Goal: Transaction & Acquisition: Purchase product/service

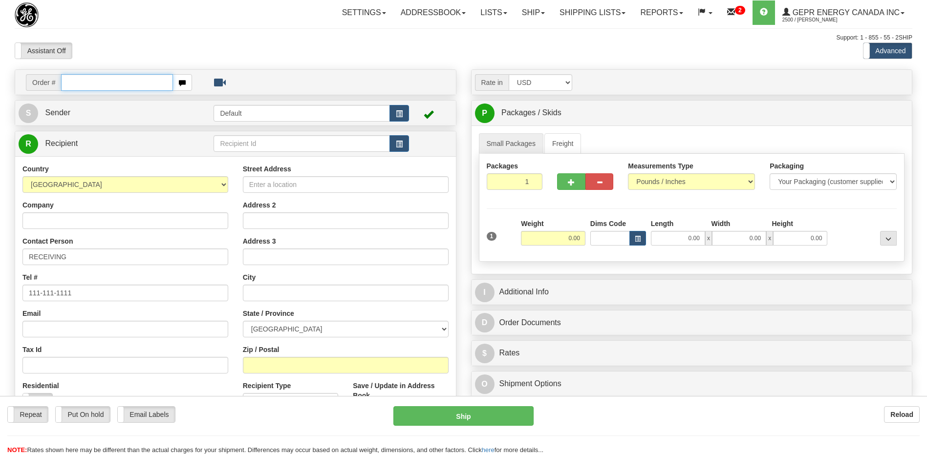
click at [92, 83] on input "text" at bounding box center [116, 82] width 111 height 17
paste input "86680612"
type input "86680612"
click at [111, 49] on body "Training Course Close Toggle navigation Settings Shipping Preferences New Recip…" at bounding box center [463, 227] width 927 height 455
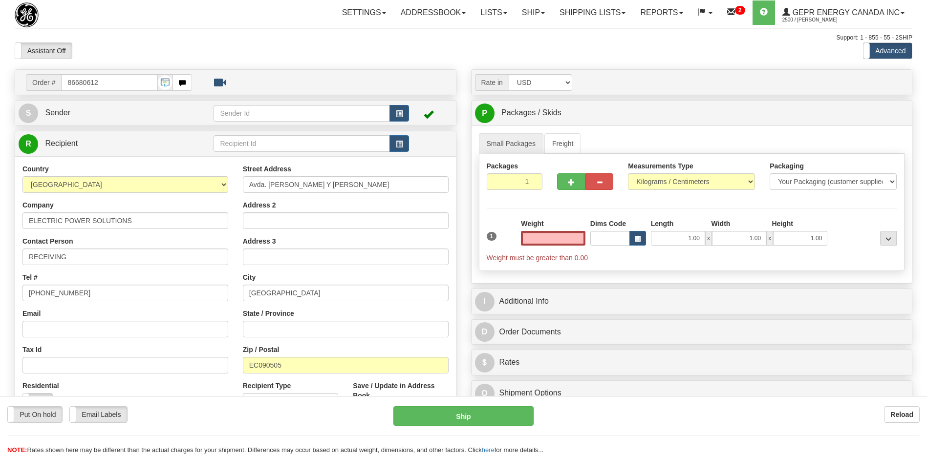
type input "0.00"
click at [571, 238] on input "0.00" at bounding box center [553, 238] width 65 height 15
click at [571, 238] on input "text" at bounding box center [553, 238] width 65 height 15
type input "0.00"
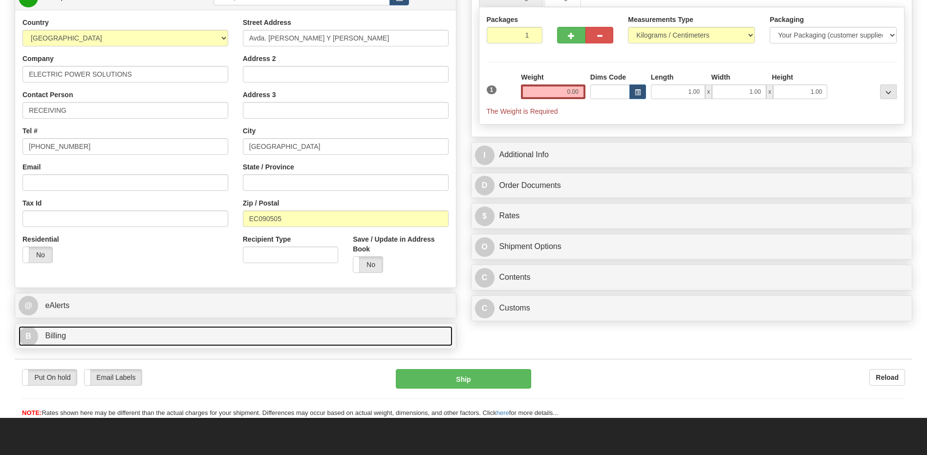
click at [81, 340] on link "B Billing" at bounding box center [236, 336] width 434 height 20
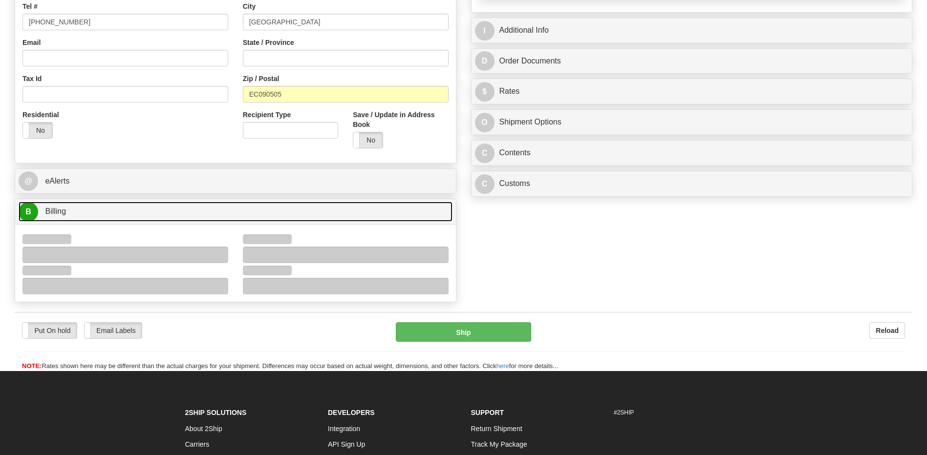
scroll to position [368, 0]
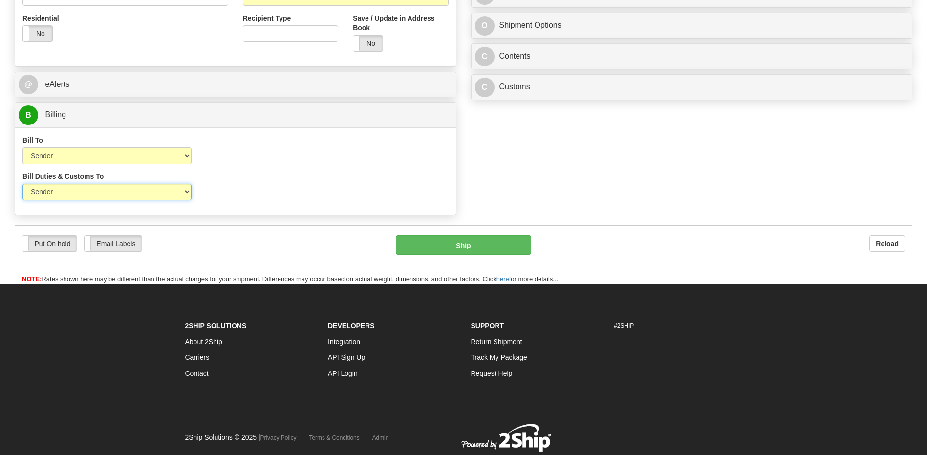
click at [114, 192] on select "Sender Recipient Third Party" at bounding box center [106, 192] width 169 height 17
select select "2"
click at [22, 184] on select "Sender Recipient Third Party" at bounding box center [106, 192] width 169 height 17
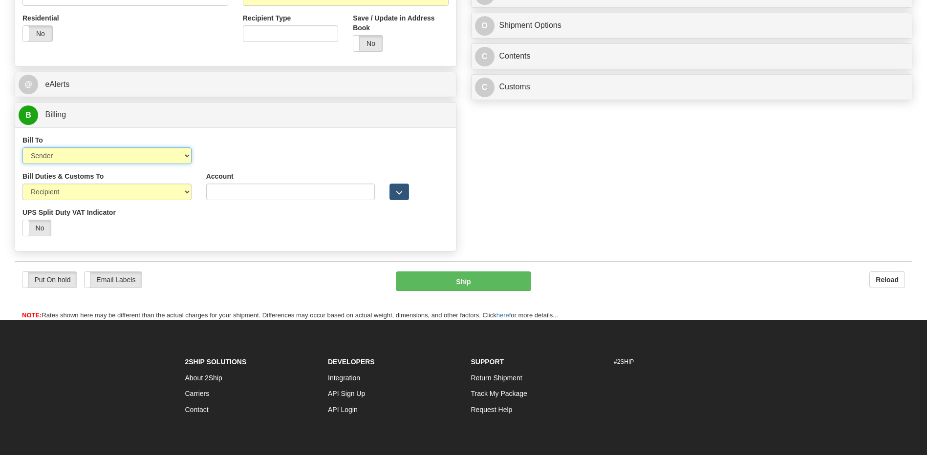
click at [107, 160] on select "Sender Recipient Third Party Collect" at bounding box center [106, 156] width 169 height 17
click at [22, 148] on select "Sender Recipient Third Party Collect" at bounding box center [106, 156] width 169 height 17
click at [110, 154] on select "Sender Recipient Third Party Collect" at bounding box center [106, 156] width 169 height 17
select select "3"
click at [22, 148] on select "Sender Recipient Third Party Collect" at bounding box center [106, 156] width 169 height 17
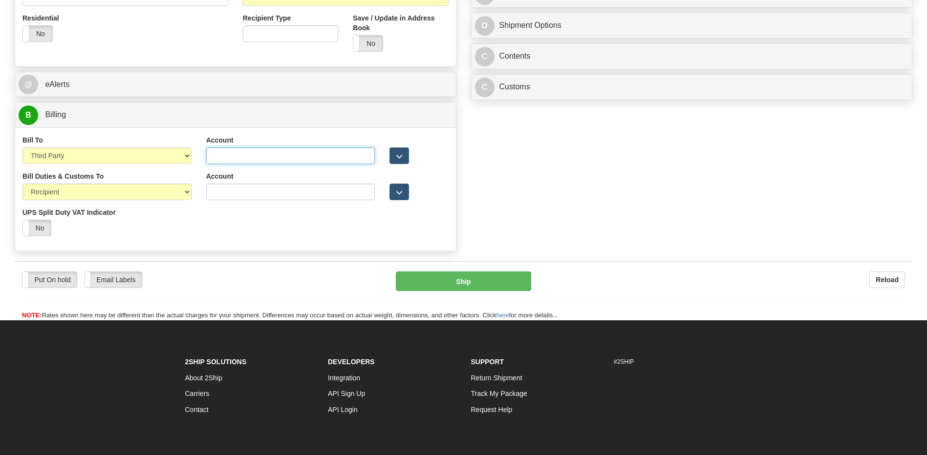
click at [212, 156] on input "Account" at bounding box center [290, 156] width 169 height 17
paste input "960191446"
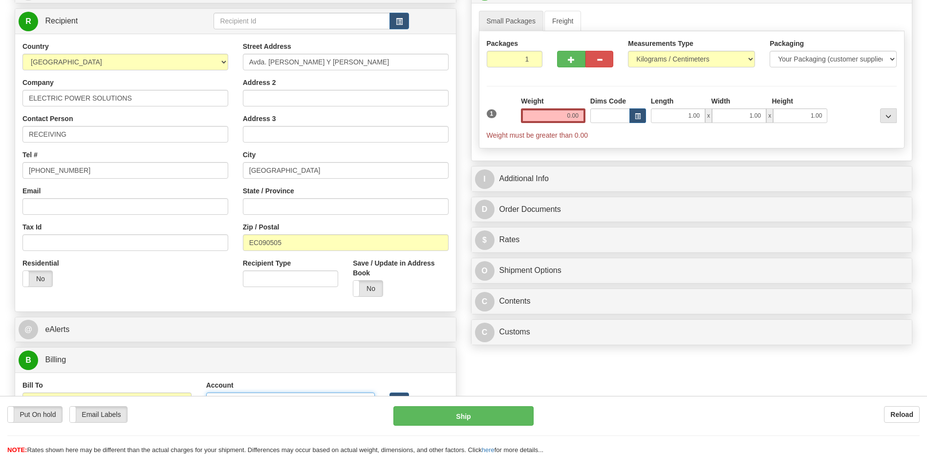
scroll to position [75, 0]
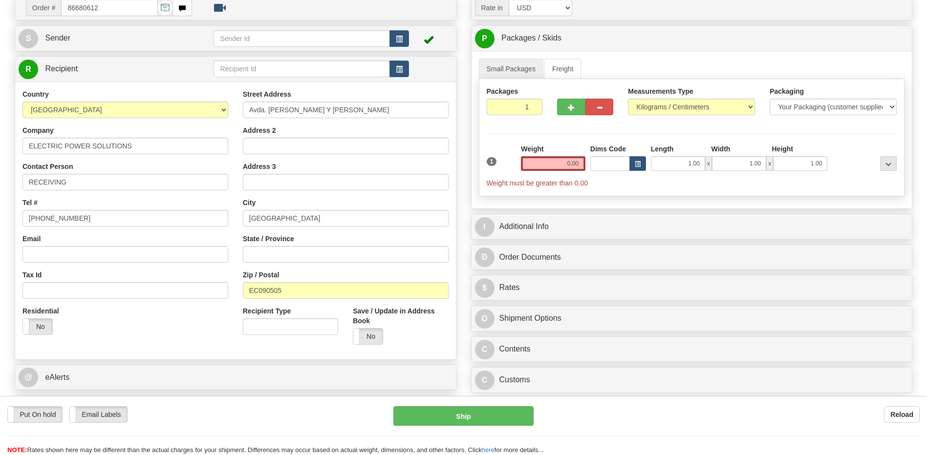
type input "960191446"
drag, startPoint x: 9, startPoint y: 219, endPoint x: 0, endPoint y: 228, distance: 13.1
click at [0, 228] on html "Training Course Close Toggle navigation Settings Shipping Preferences New Sende…" at bounding box center [463, 152] width 927 height 455
type input "111-111-1111"
click at [270, 145] on input "Address 2" at bounding box center [346, 146] width 206 height 17
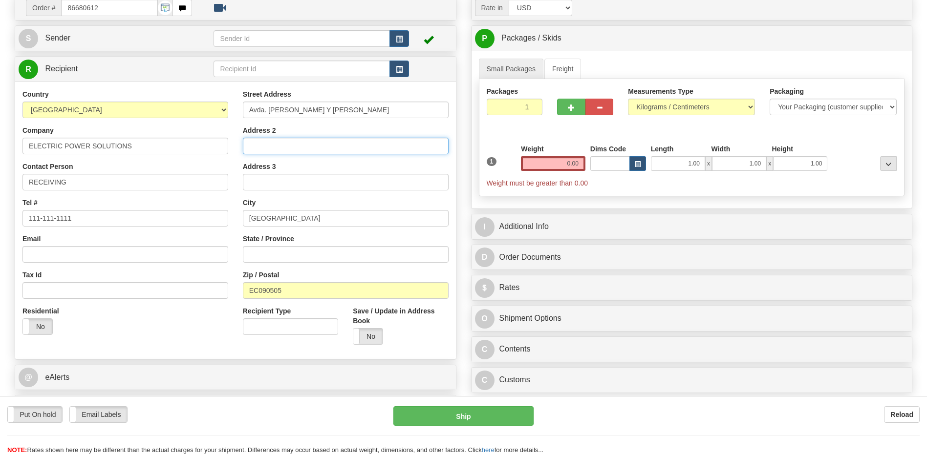
paste input "Torre B, Piso 4"
type input "Torre B, Piso 4"
drag, startPoint x: 257, startPoint y: 292, endPoint x: 182, endPoint y: 295, distance: 74.8
click at [182, 295] on div "Country [GEOGRAPHIC_DATA] [GEOGRAPHIC_DATA] [GEOGRAPHIC_DATA] [GEOGRAPHIC_DATA]…" at bounding box center [235, 220] width 441 height 263
type input "090505"
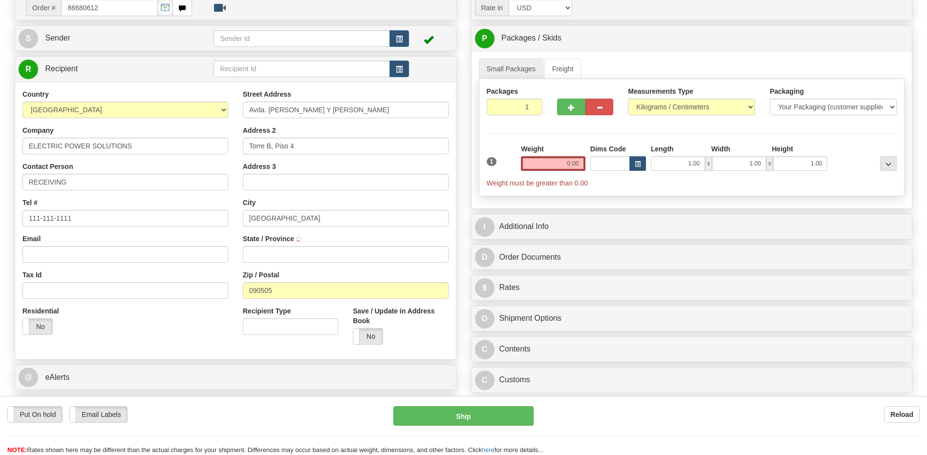
click at [171, 324] on div "Residential Yes No" at bounding box center [125, 324] width 220 height 36
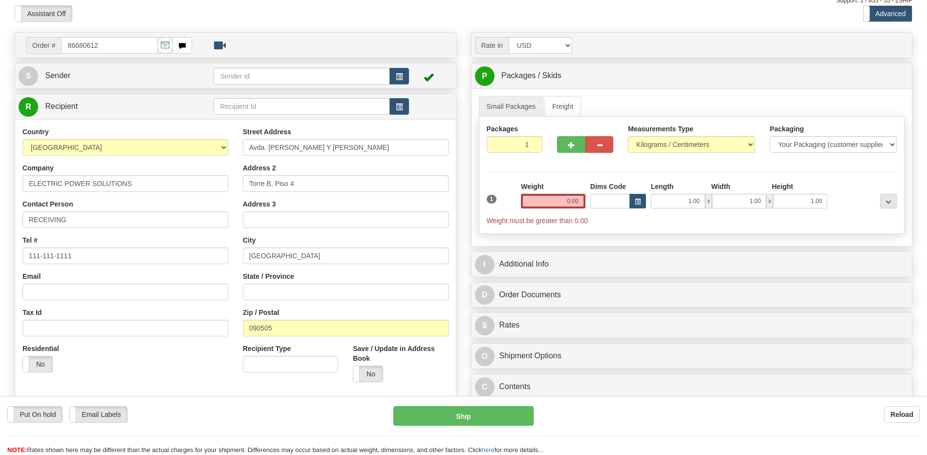
scroll to position [0, 0]
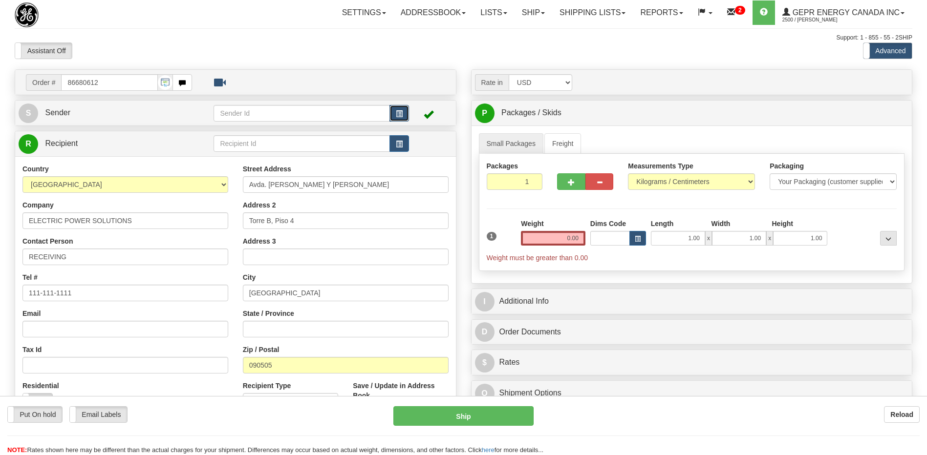
click at [399, 112] on span "button" at bounding box center [399, 114] width 7 height 6
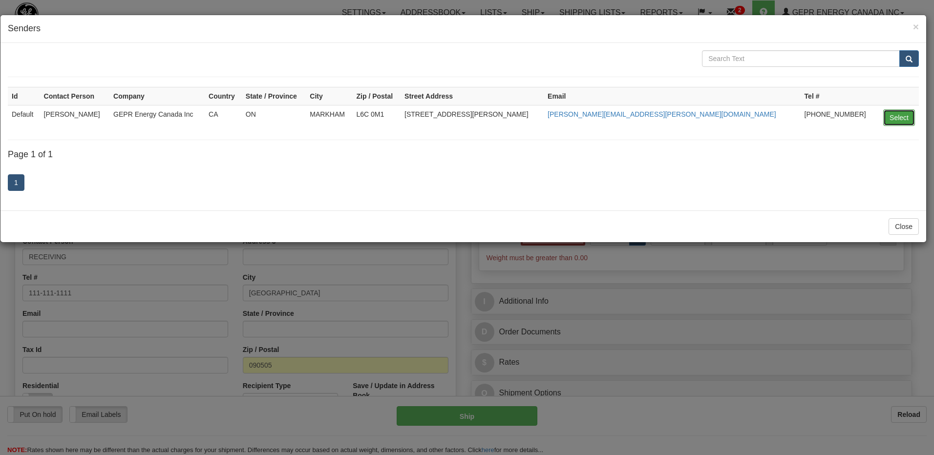
click at [897, 121] on button "Select" at bounding box center [900, 117] width 32 height 17
type input "Default"
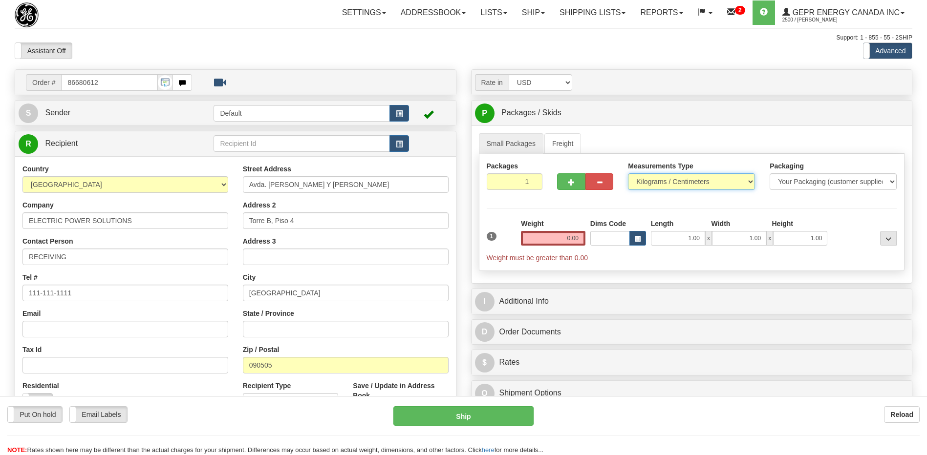
click at [668, 181] on select "Pounds / Inches Kilograms / Centimeters" at bounding box center [691, 181] width 127 height 17
select select "0"
click at [628, 173] on select "Pounds / Inches Kilograms / Centimeters" at bounding box center [691, 181] width 127 height 17
click at [569, 241] on input "0.00" at bounding box center [553, 238] width 65 height 15
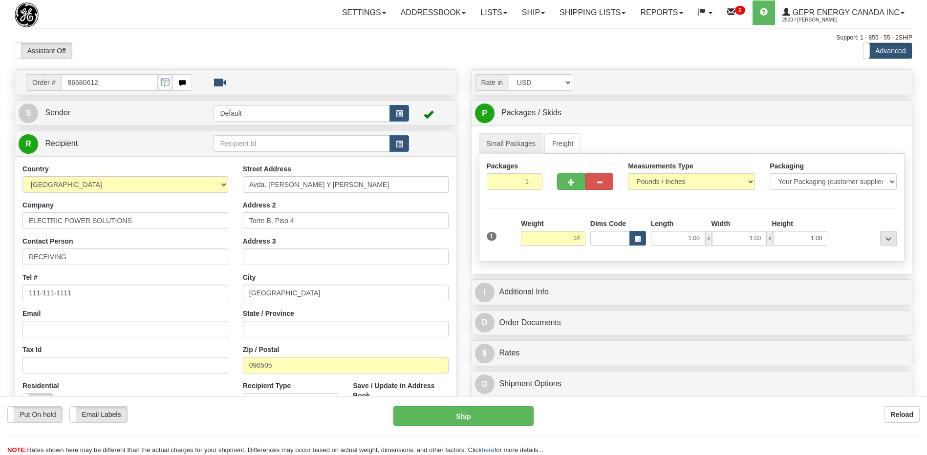
type input "34.00"
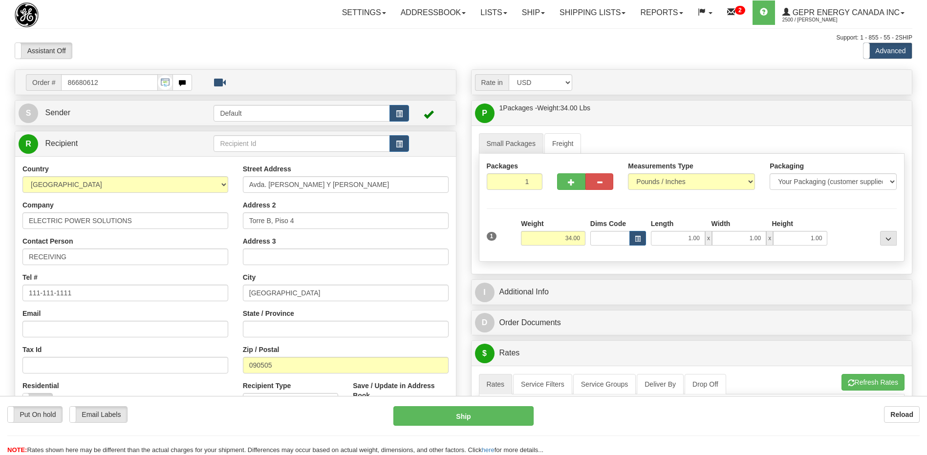
click at [411, 279] on div "City [GEOGRAPHIC_DATA]" at bounding box center [346, 287] width 206 height 29
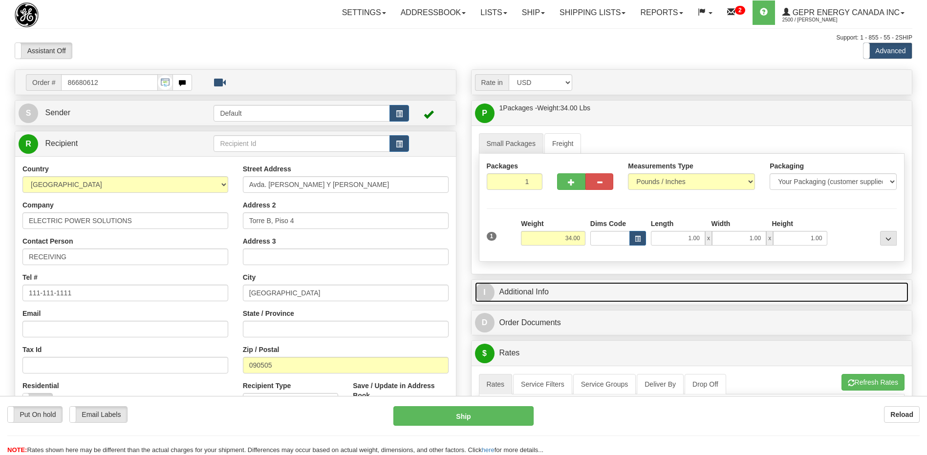
click at [507, 293] on link "I Additional Info" at bounding box center [692, 292] width 434 height 20
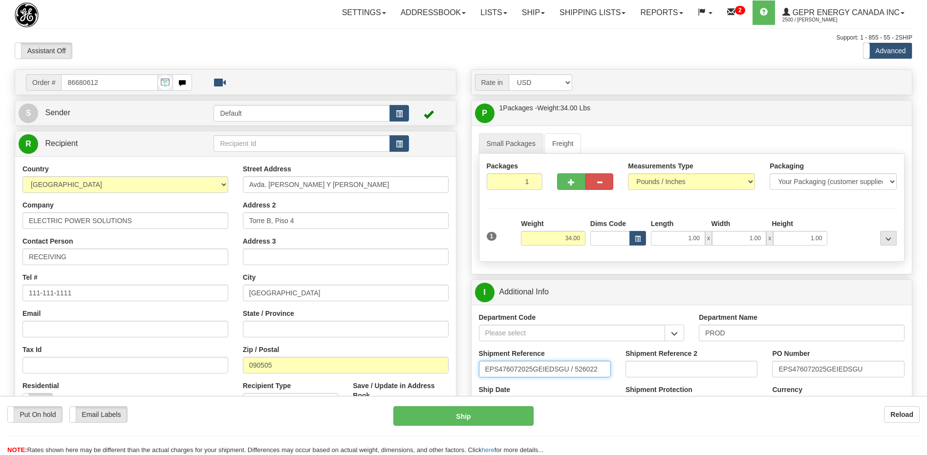
drag, startPoint x: 603, startPoint y: 374, endPoint x: 284, endPoint y: 379, distance: 319.1
click at [291, 69] on div "Order # 86680612" at bounding box center [463, 69] width 912 height 0
type input "5399004626"
drag, startPoint x: 877, startPoint y: 368, endPoint x: 648, endPoint y: 363, distance: 228.7
click at [648, 363] on div "Shipment Reference 5399004626 Shipment Reference 2 PO Number EPS476072025GEIEDS…" at bounding box center [692, 367] width 441 height 36
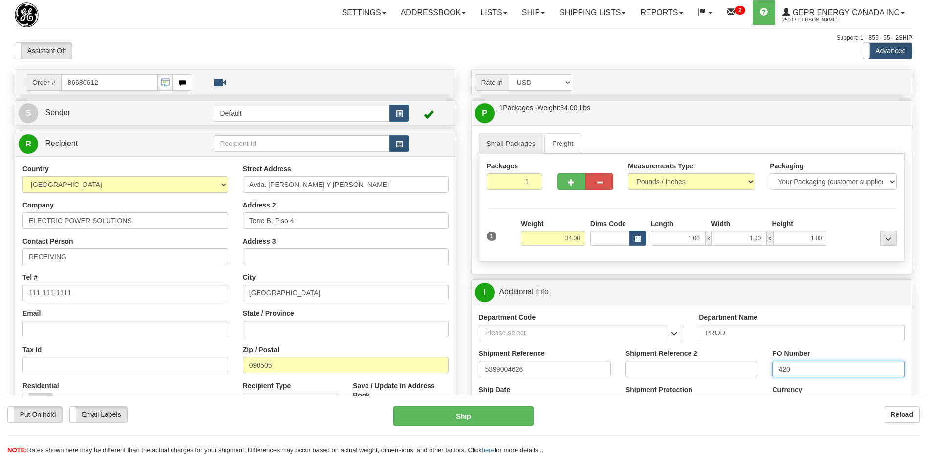
click at [816, 368] on input "420" at bounding box center [838, 369] width 132 height 17
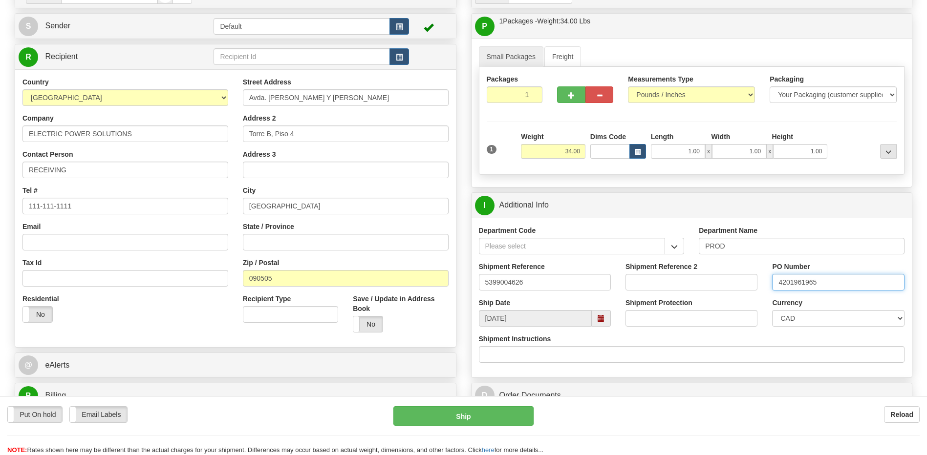
scroll to position [195, 0]
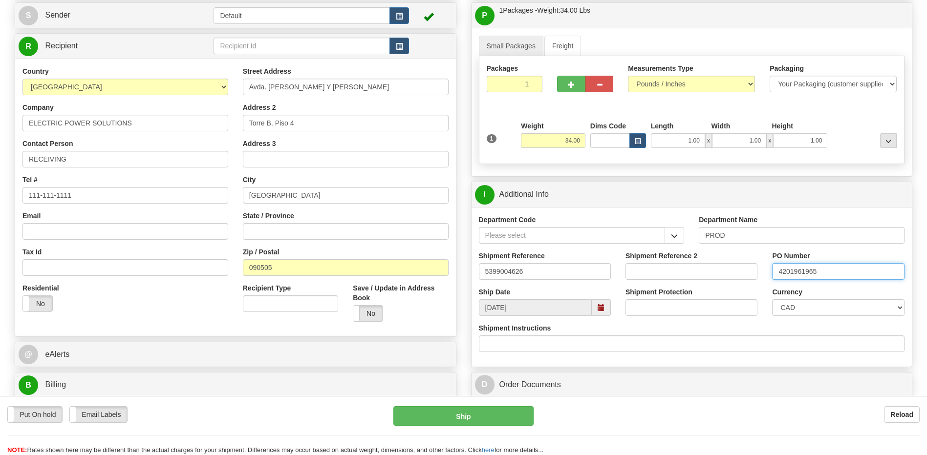
type input "4201961965"
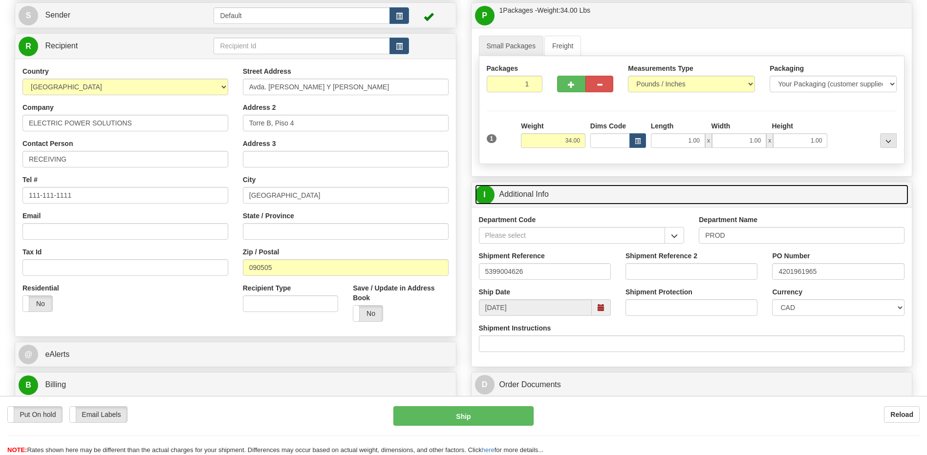
click at [571, 201] on link "I Additional Info" at bounding box center [692, 195] width 434 height 20
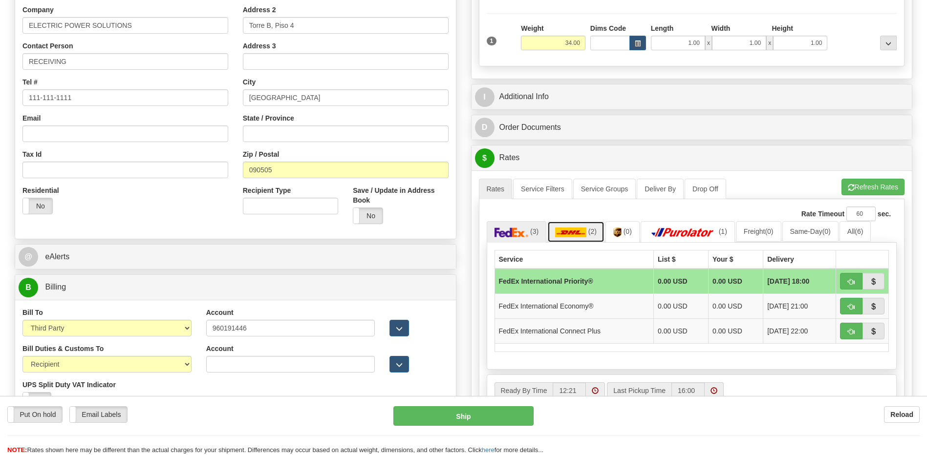
click at [574, 235] on img at bounding box center [570, 233] width 31 height 10
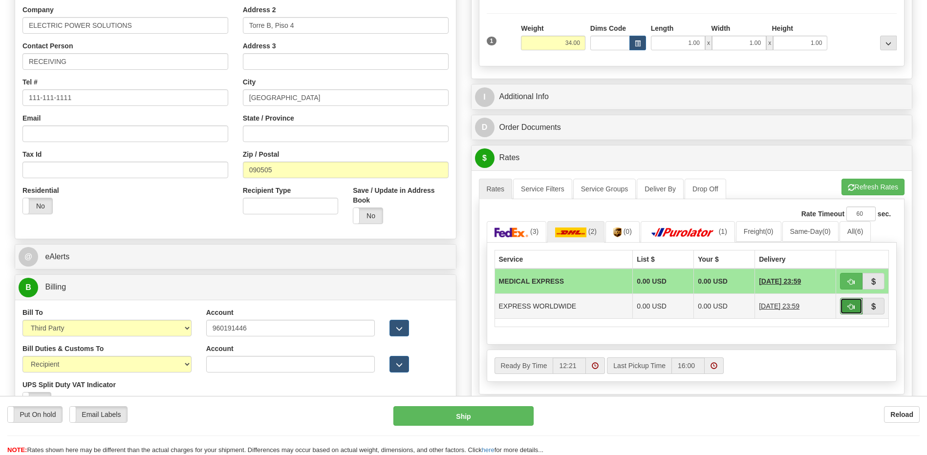
click at [853, 313] on button "button" at bounding box center [851, 306] width 22 height 17
type input "P"
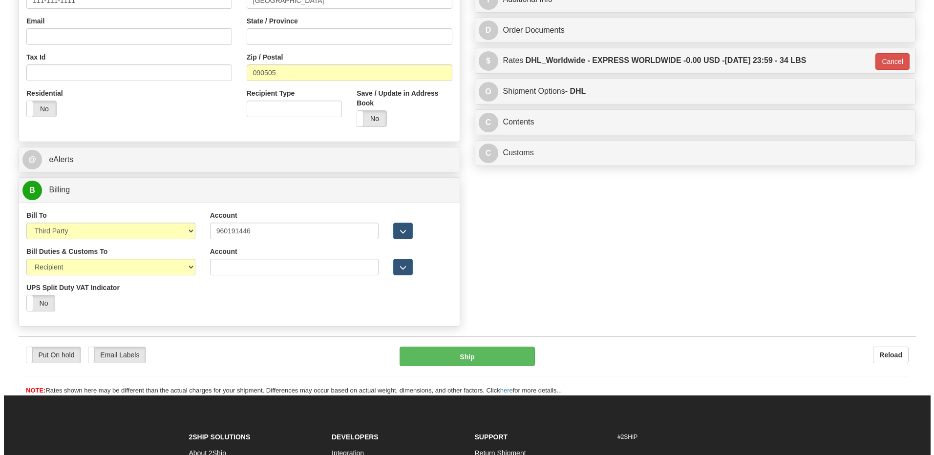
scroll to position [293, 0]
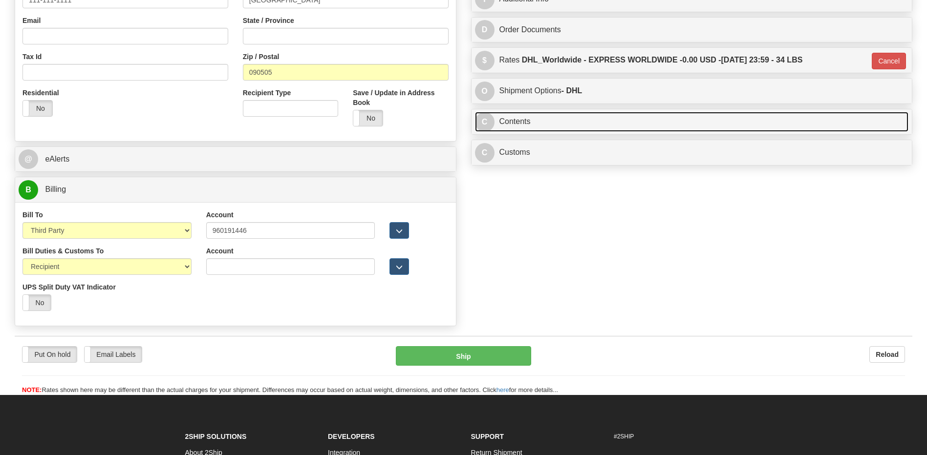
click at [560, 112] on link "C Contents" at bounding box center [692, 122] width 434 height 20
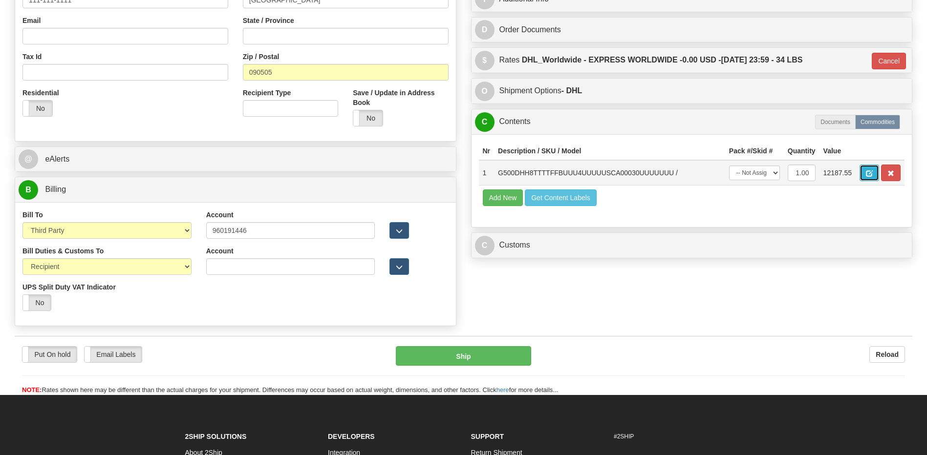
click at [874, 178] on button "button" at bounding box center [870, 173] width 20 height 17
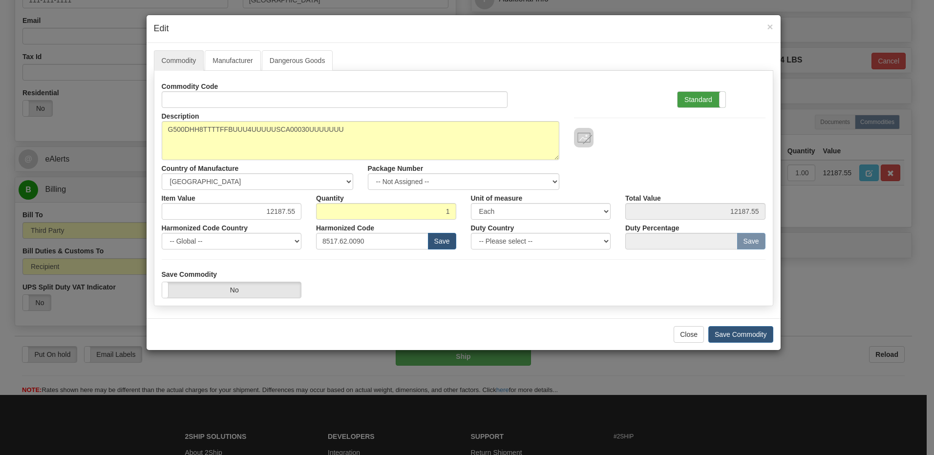
click at [696, 98] on label "Standard" at bounding box center [702, 100] width 48 height 16
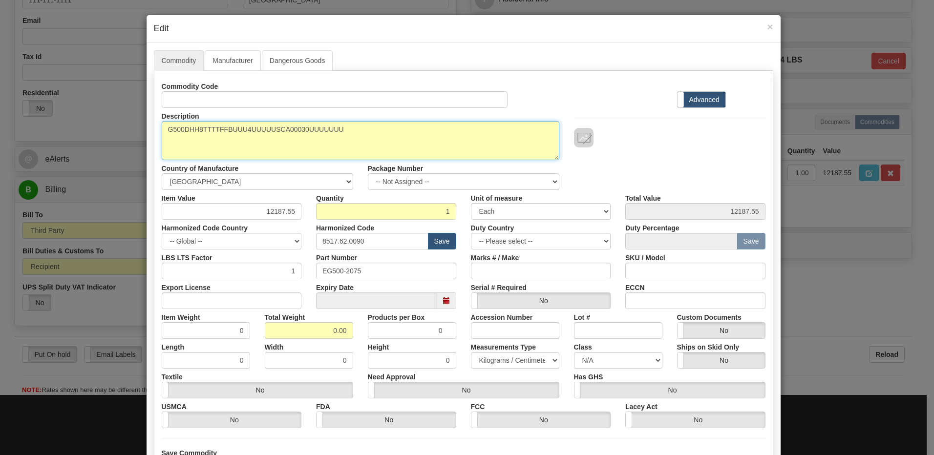
click at [162, 129] on textarea "G500DHH8TTTTFFBUUU4UUUUUSCA00030UUUUUUU" at bounding box center [361, 140] width 398 height 39
paste textarea "Substation Gateway"
type textarea "Substation Gateway P/N G500DHH8TTTTFFBUUU4UUUUUSCA00030UUUUUUU"
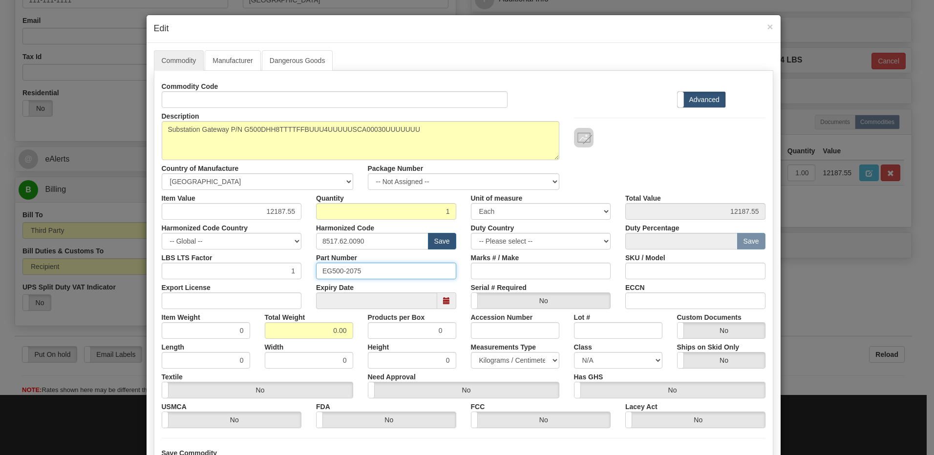
drag, startPoint x: 367, startPoint y: 276, endPoint x: 223, endPoint y: 265, distance: 144.6
click at [224, 264] on div "LBS LTS Factor 1 Part Number EG500-2075 Marks # / Make SKU / Model" at bounding box center [463, 265] width 619 height 30
drag, startPoint x: 304, startPoint y: 329, endPoint x: 429, endPoint y: 325, distance: 124.7
click at [429, 325] on div "Item Weight 0 Total Weight 0.00 Products per Box 0 Accession Number Lot # Custo…" at bounding box center [463, 324] width 619 height 30
type input "1"
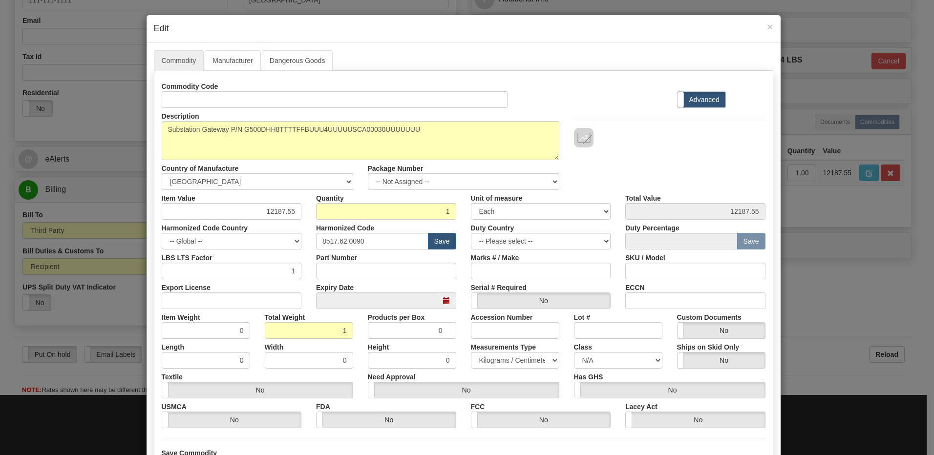
type input "1.0000"
click at [241, 346] on div "Length 0" at bounding box center [205, 354] width 103 height 30
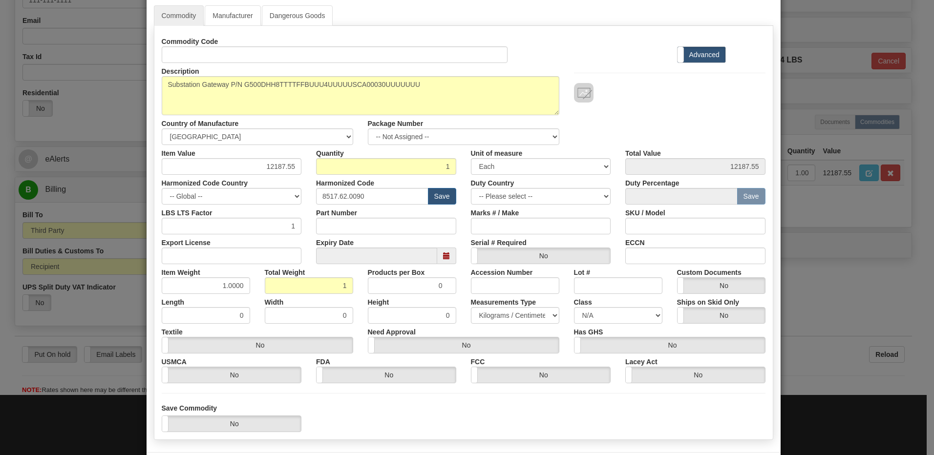
scroll to position [89, 0]
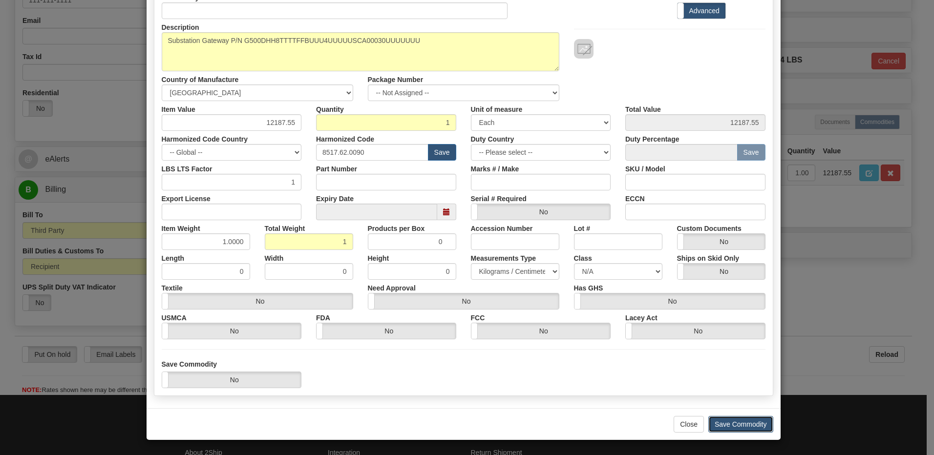
click at [718, 424] on button "Save Commodity" at bounding box center [741, 424] width 65 height 17
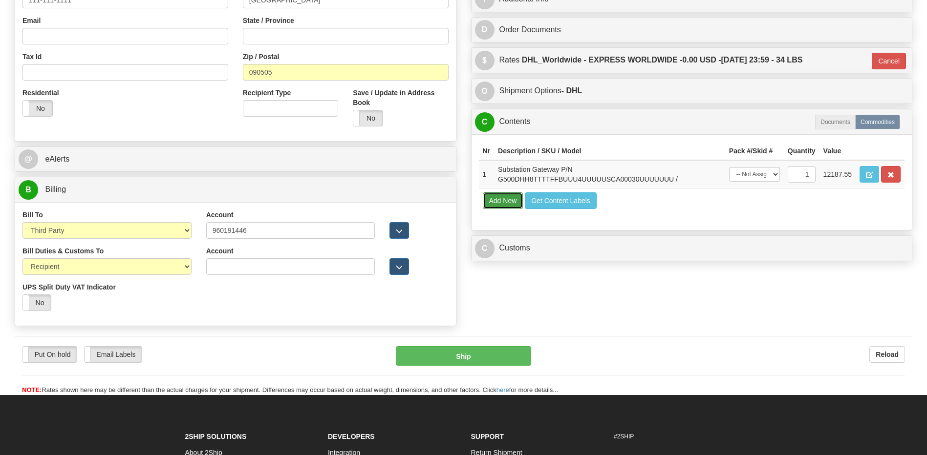
click at [499, 209] on button "Add New" at bounding box center [503, 201] width 41 height 17
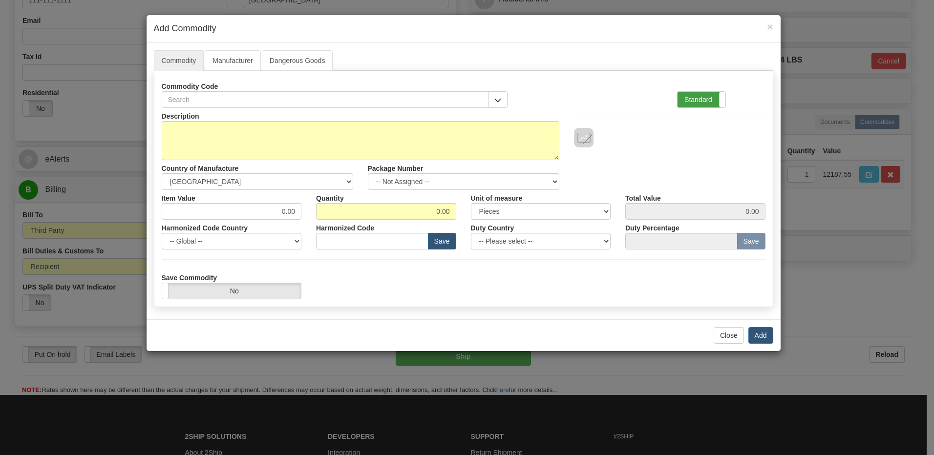
click at [706, 98] on label "Standard" at bounding box center [702, 100] width 48 height 16
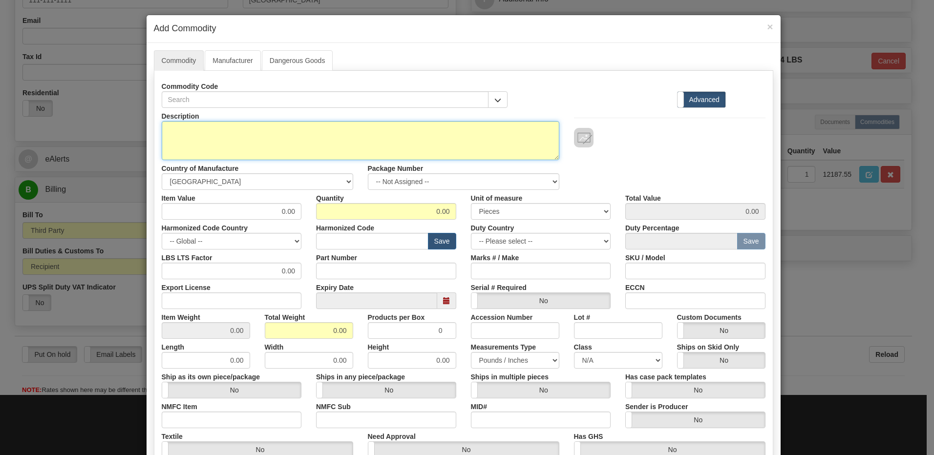
click at [290, 136] on textarea "Description" at bounding box center [361, 140] width 398 height 39
type textarea "FREIGHT"
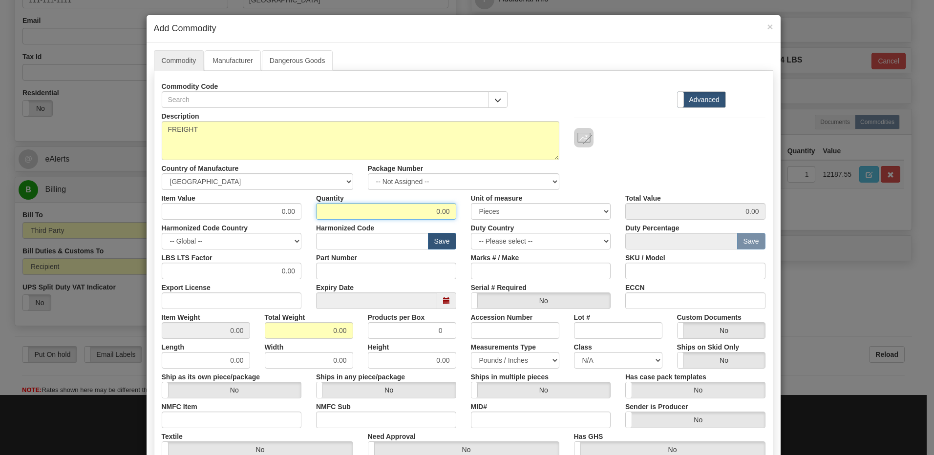
drag, startPoint x: 404, startPoint y: 214, endPoint x: 582, endPoint y: 226, distance: 178.8
click at [582, 226] on div "Description FREIGHT Country of Manufacture -- Unknown -- [GEOGRAPHIC_DATA] [GEO…" at bounding box center [464, 323] width 604 height 430
type input "1"
click at [271, 337] on input "0.00" at bounding box center [309, 331] width 88 height 17
drag, startPoint x: 311, startPoint y: 332, endPoint x: 426, endPoint y: 331, distance: 115.3
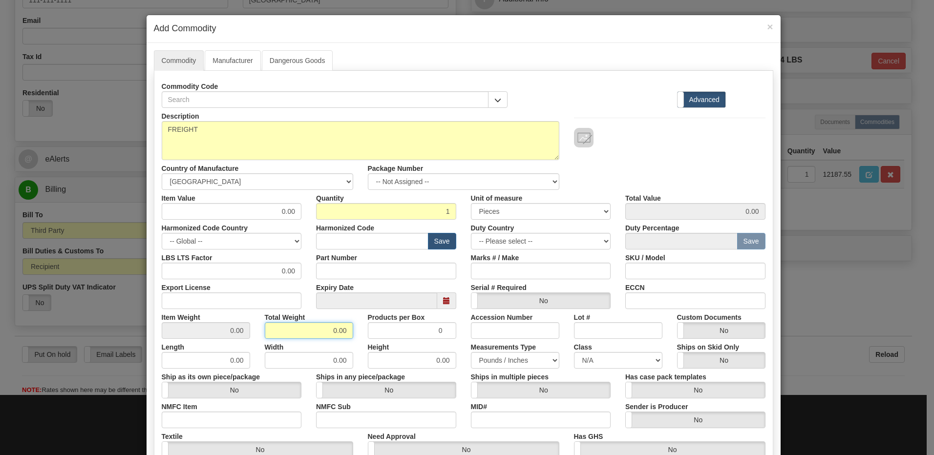
click at [426, 331] on div "Item Weight 0.00 Total Weight 0.00 Products per Box 0 Accession Number Lot # Cu…" at bounding box center [463, 324] width 619 height 30
type input "1"
type input "1.0000"
click at [234, 179] on select "-- Unknown -- [GEOGRAPHIC_DATA] [GEOGRAPHIC_DATA] [GEOGRAPHIC_DATA] [GEOGRAPHIC…" at bounding box center [258, 181] width 192 height 17
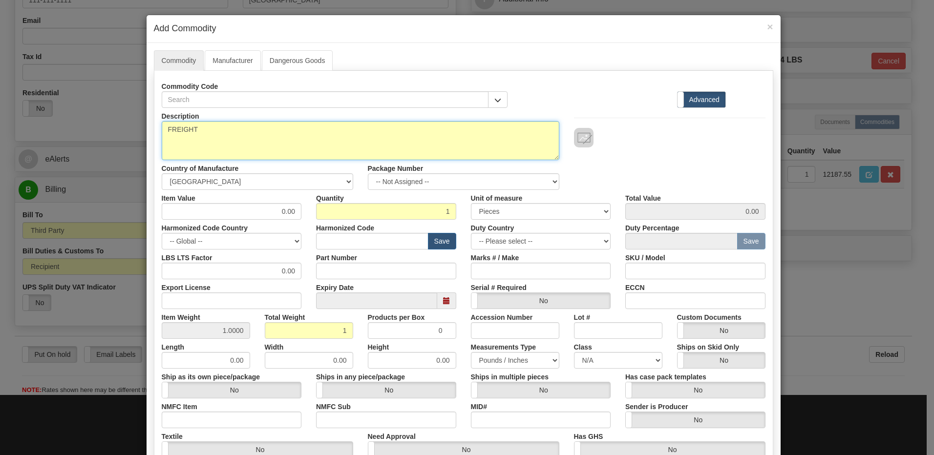
click at [243, 146] on textarea "FREIGHT" at bounding box center [361, 140] width 398 height 39
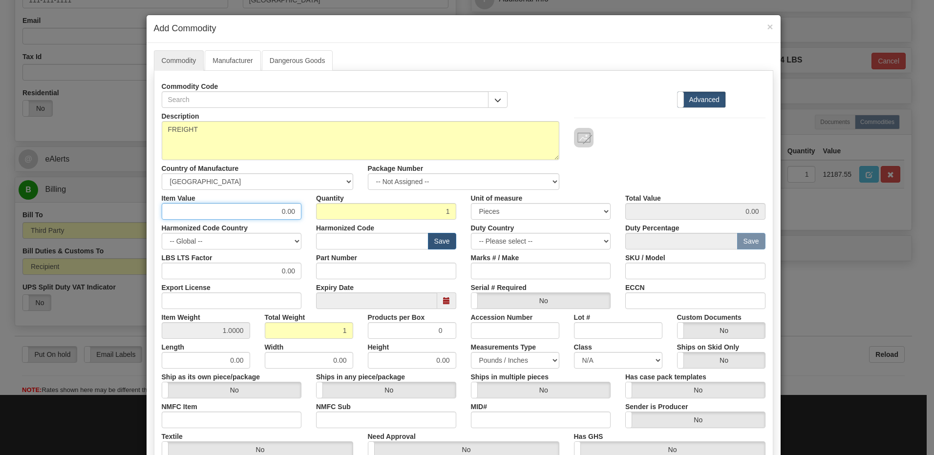
drag, startPoint x: 240, startPoint y: 213, endPoint x: 398, endPoint y: 205, distance: 158.0
click at [398, 205] on div "Item Value 0.00 Quantity 1 Unit of measure 3 Thousand Square Inches Adjustments…" at bounding box center [463, 205] width 619 height 30
type input "122.63"
click at [398, 205] on input "1" at bounding box center [386, 211] width 140 height 17
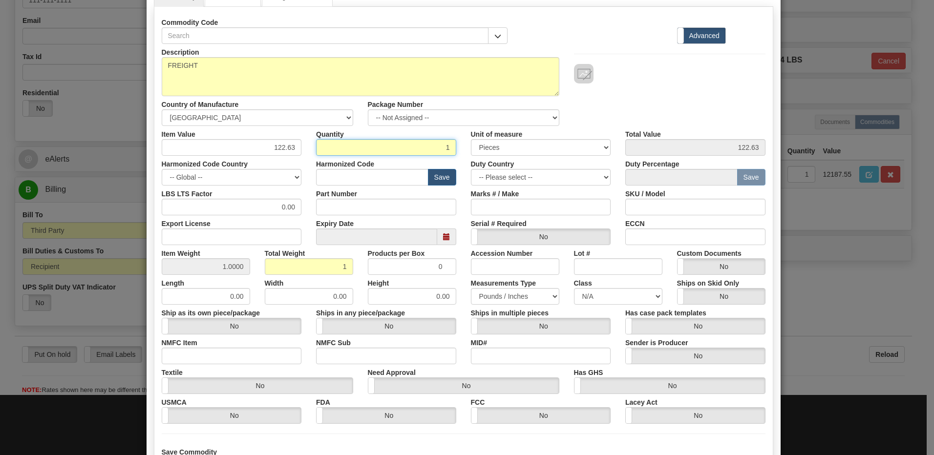
scroll to position [150, 0]
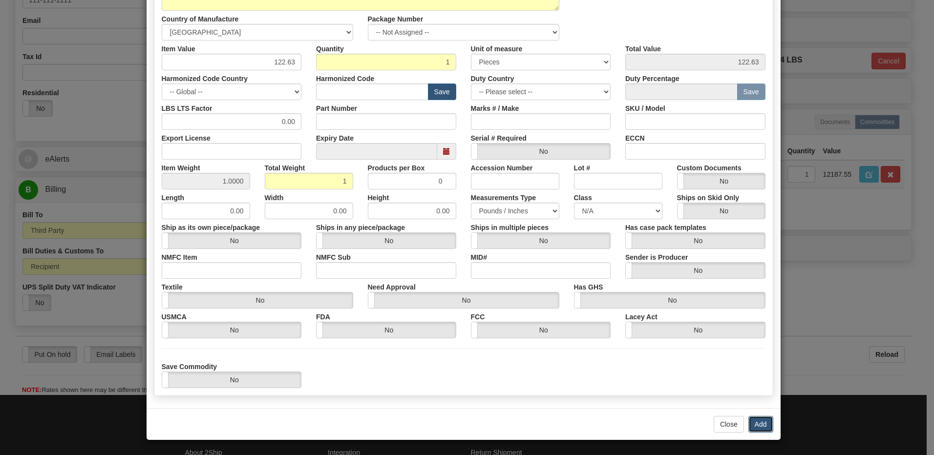
click at [754, 428] on button "Add" at bounding box center [761, 424] width 25 height 17
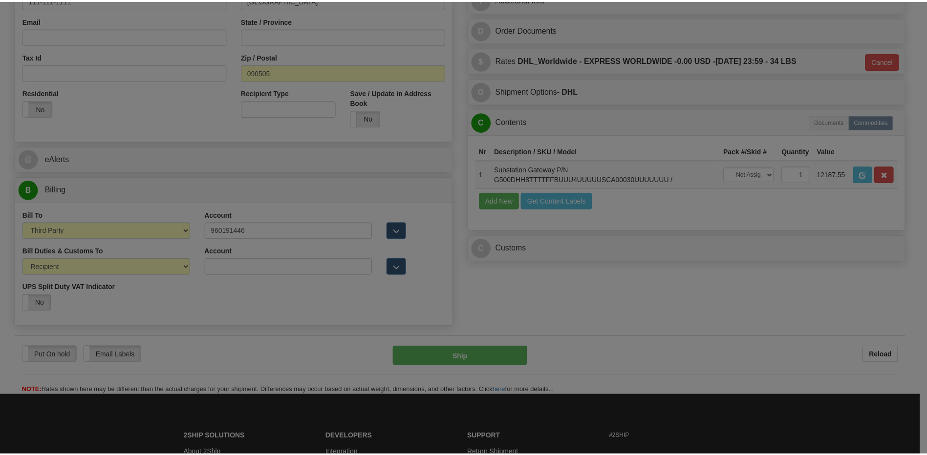
scroll to position [0, 0]
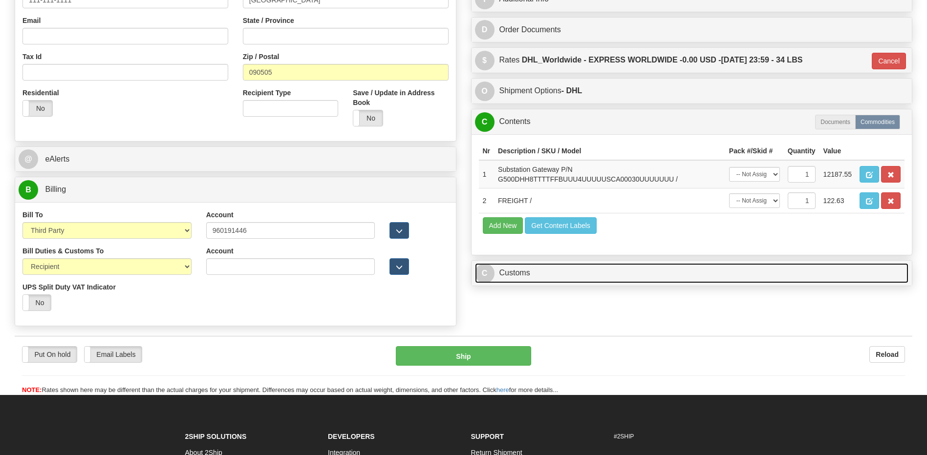
click at [560, 280] on link "C Customs" at bounding box center [692, 273] width 434 height 20
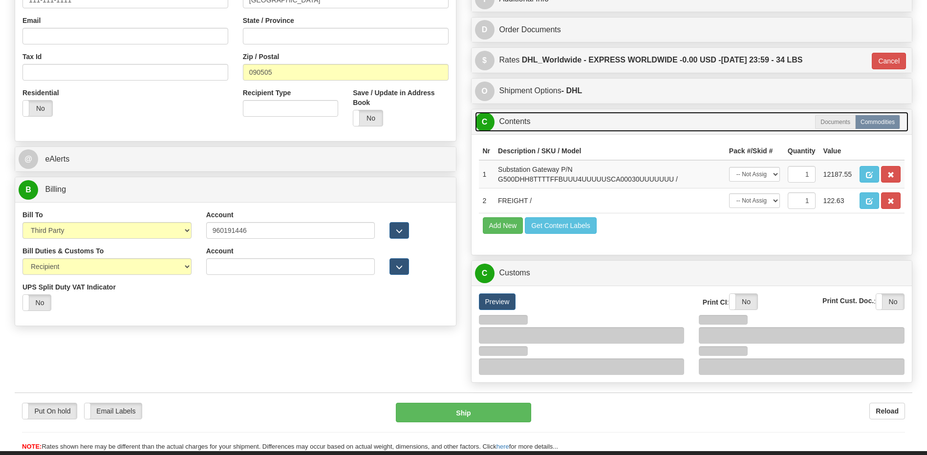
click at [539, 130] on link "C Contents" at bounding box center [692, 122] width 434 height 20
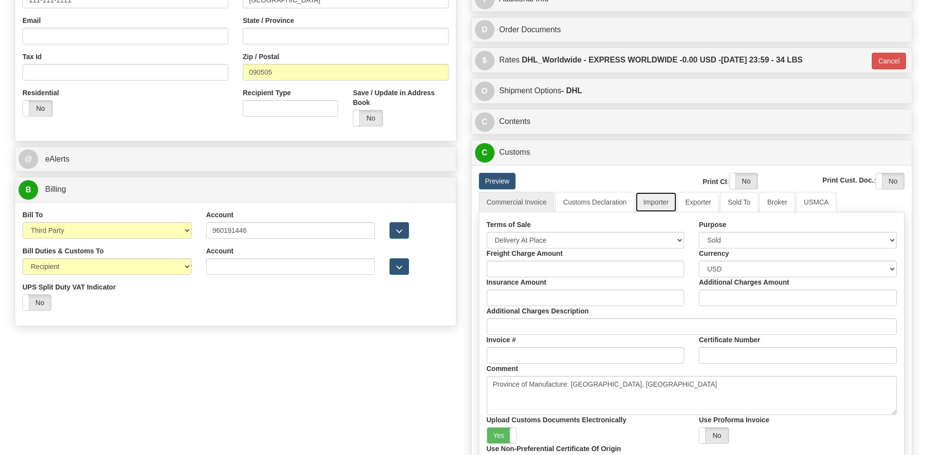
click at [661, 207] on link "Importer" at bounding box center [655, 202] width 41 height 21
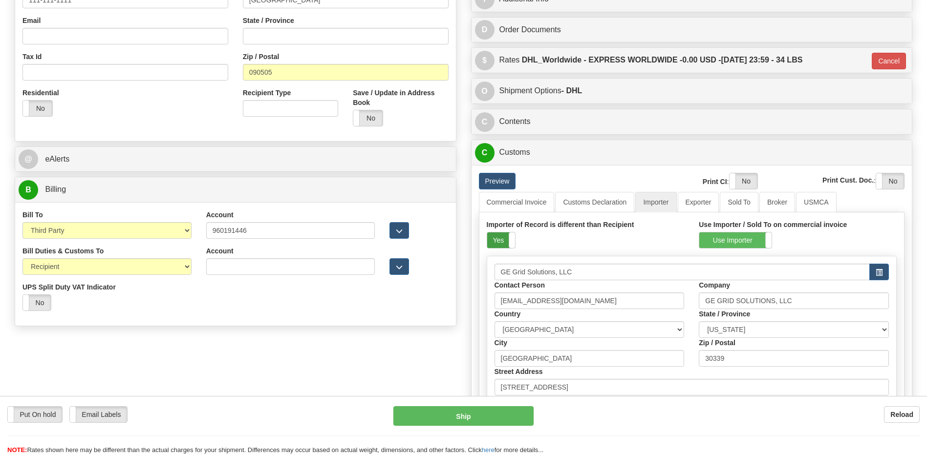
click at [501, 238] on label "Yes" at bounding box center [501, 241] width 28 height 16
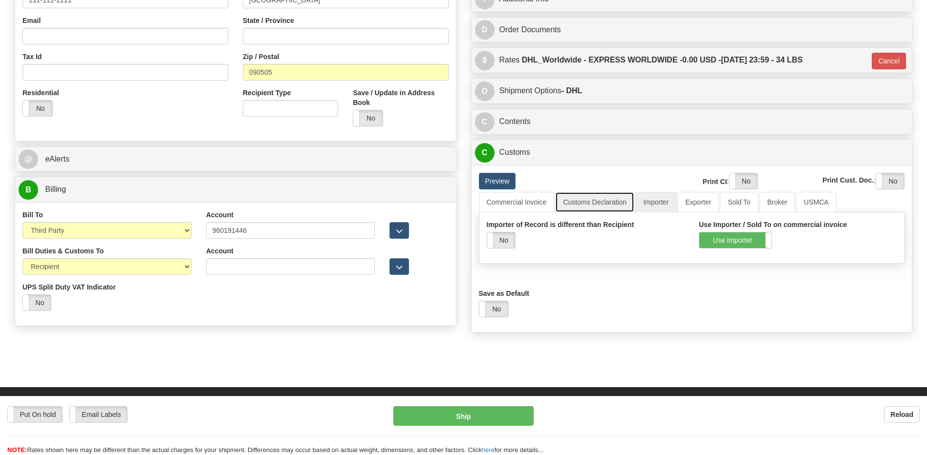
click at [569, 206] on link "Customs Declaration" at bounding box center [594, 202] width 79 height 21
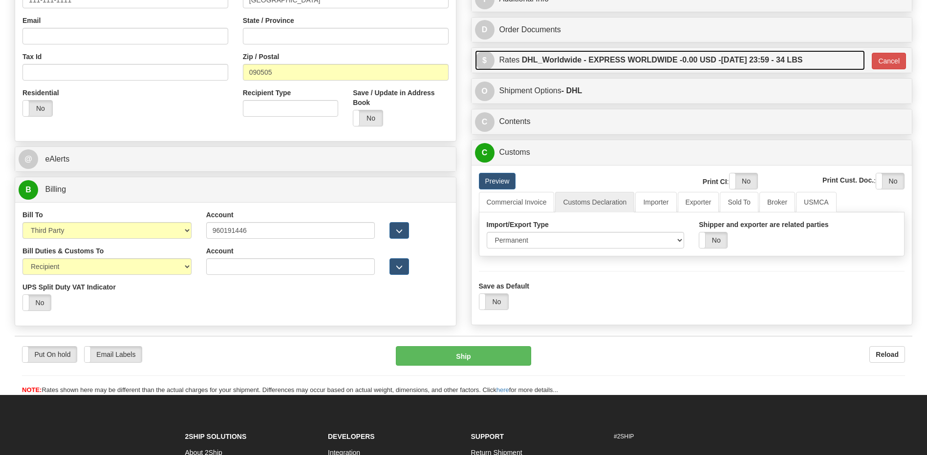
drag, startPoint x: 622, startPoint y: 61, endPoint x: 751, endPoint y: 60, distance: 128.5
click at [622, 62] on label "DHL_Worldwide - EXPRESS WORLDWIDE - 0.00 USD - [DATE] 23:59 - 34 LBS" at bounding box center [662, 60] width 281 height 20
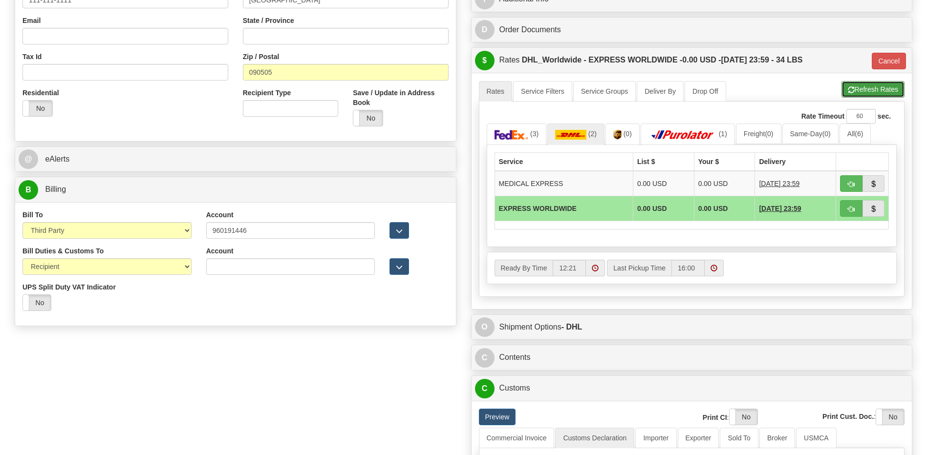
click at [853, 86] on button "Refresh Rates" at bounding box center [872, 89] width 63 height 17
type input "P"
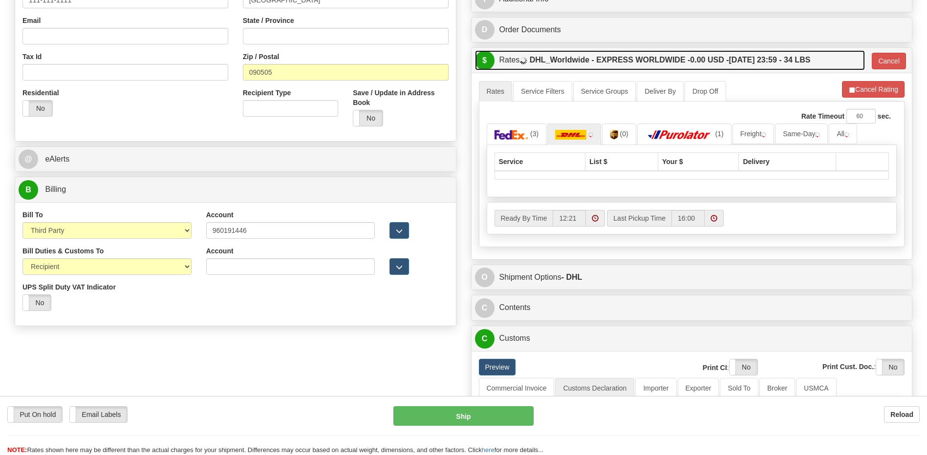
click at [750, 58] on label "DHL_Worldwide - EXPRESS WORLDWIDE - 0.00 USD - [DATE] 23:59 - 34 LBS" at bounding box center [670, 60] width 281 height 20
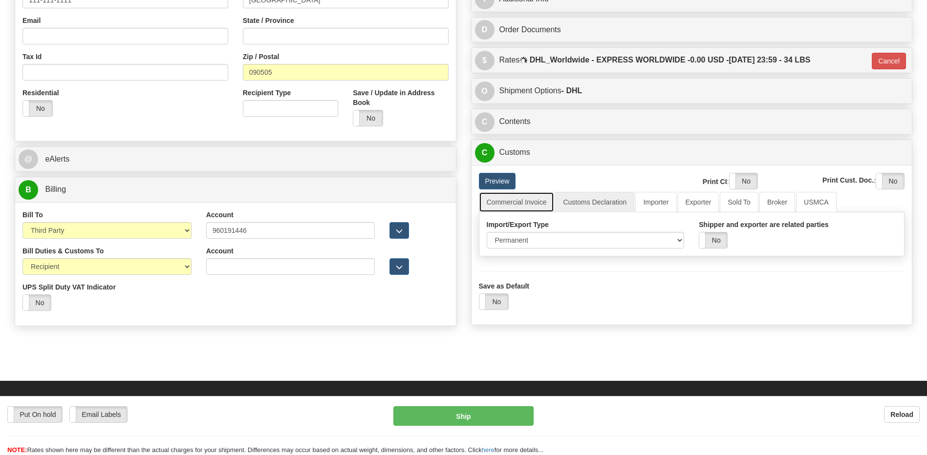
click at [520, 210] on link "Commercial Invoice" at bounding box center [517, 202] width 76 height 21
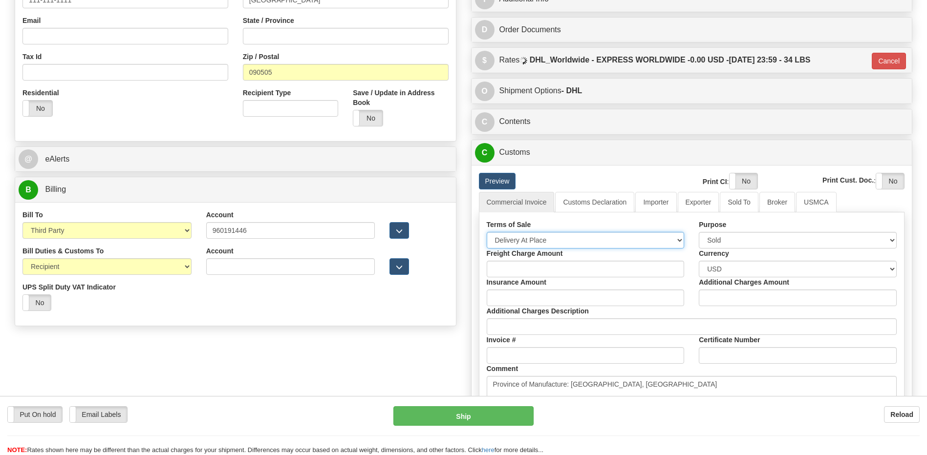
click at [522, 237] on select "Free Carrier Free On Board Ex Works Delivered Duty Unpaid Delivered Duty Paid C…" at bounding box center [586, 240] width 198 height 17
select select "7"
click at [487, 232] on select "Free Carrier Free On Board Ex Works Delivered Duty Unpaid Delivered Duty Paid C…" at bounding box center [586, 240] width 198 height 17
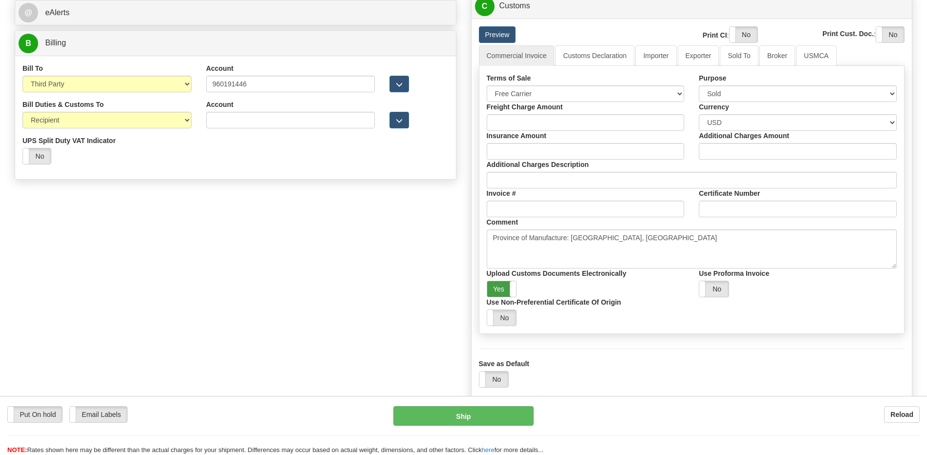
click at [501, 286] on label "Yes" at bounding box center [501, 289] width 29 height 16
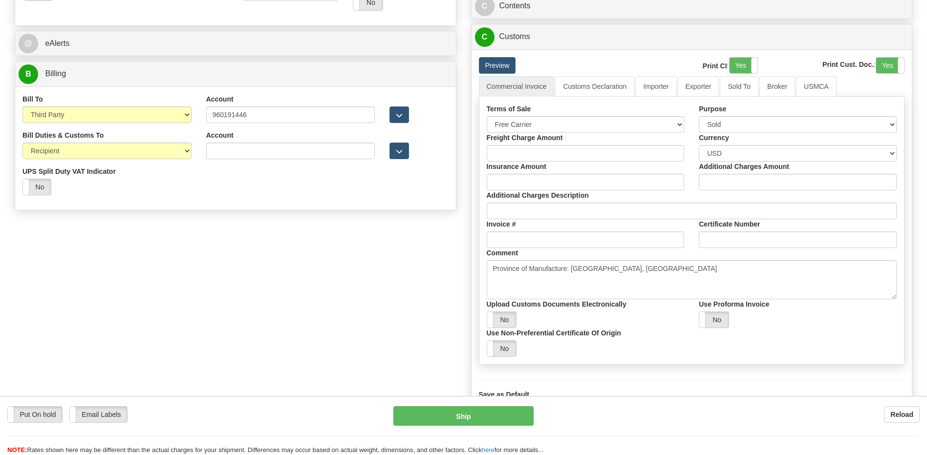
scroll to position [244, 0]
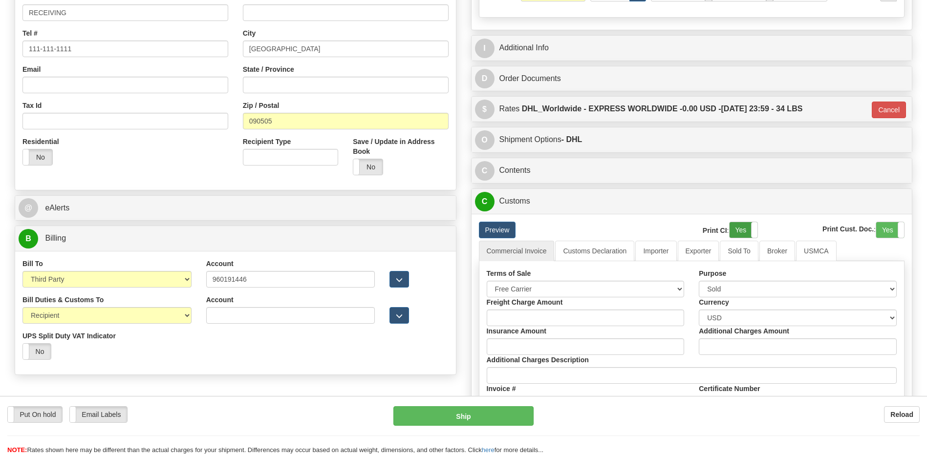
click at [738, 234] on label "Yes" at bounding box center [744, 230] width 28 height 16
click at [886, 231] on label "Yes" at bounding box center [890, 230] width 28 height 16
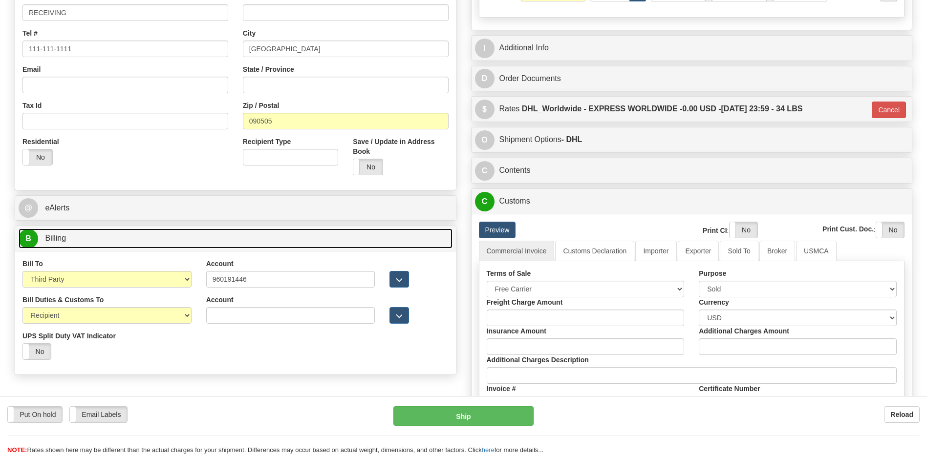
click at [146, 233] on link "B Billing" at bounding box center [236, 239] width 434 height 20
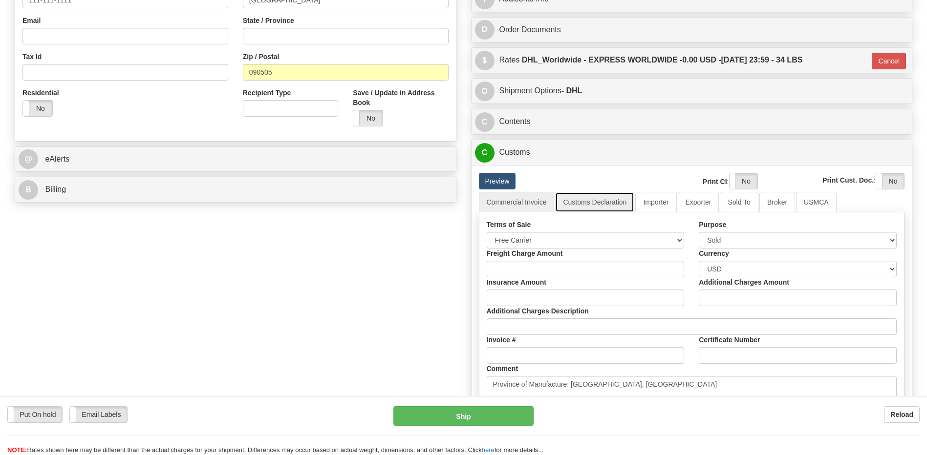
click at [602, 204] on link "Customs Declaration" at bounding box center [594, 202] width 79 height 21
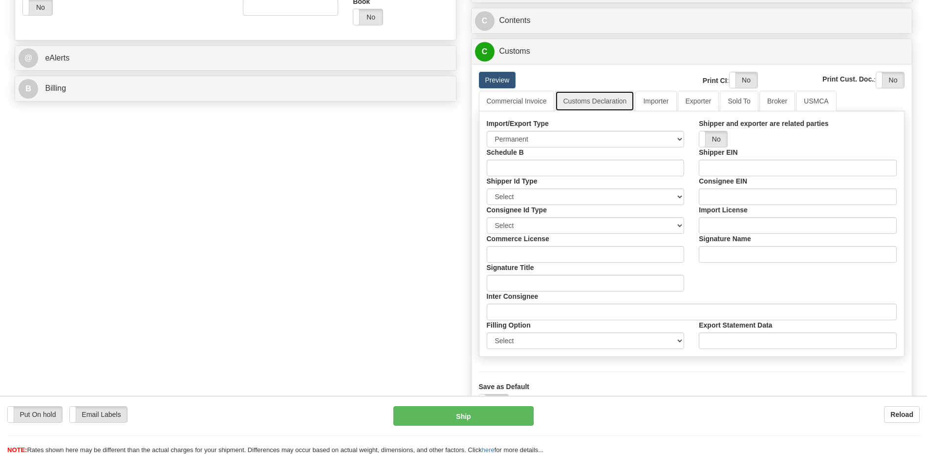
scroll to position [342, 0]
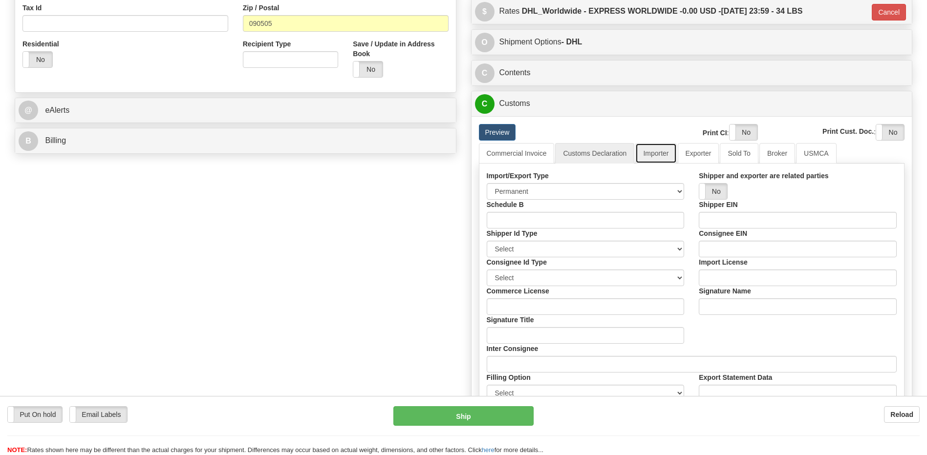
click at [663, 152] on link "Importer" at bounding box center [655, 153] width 41 height 21
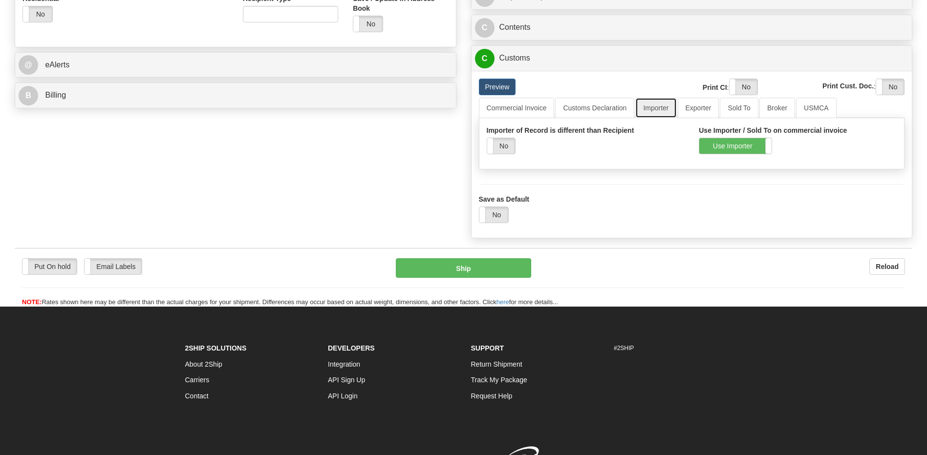
scroll to position [295, 0]
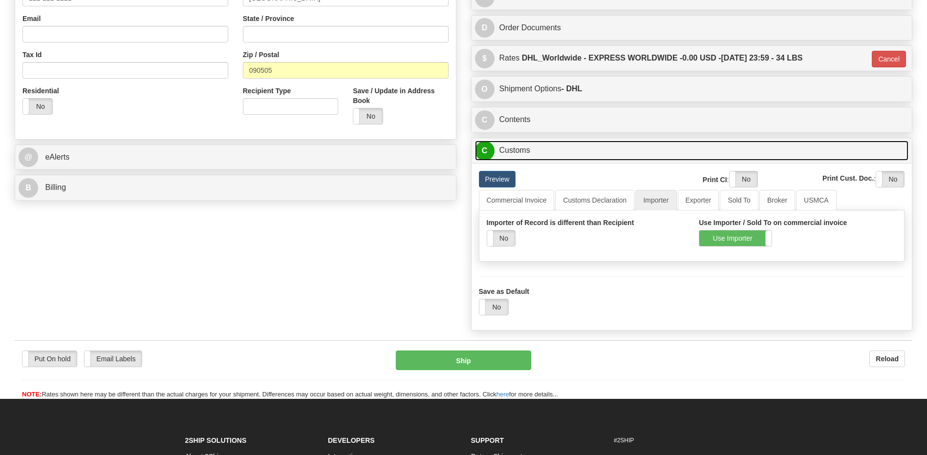
click at [546, 152] on link "C Customs" at bounding box center [692, 151] width 434 height 20
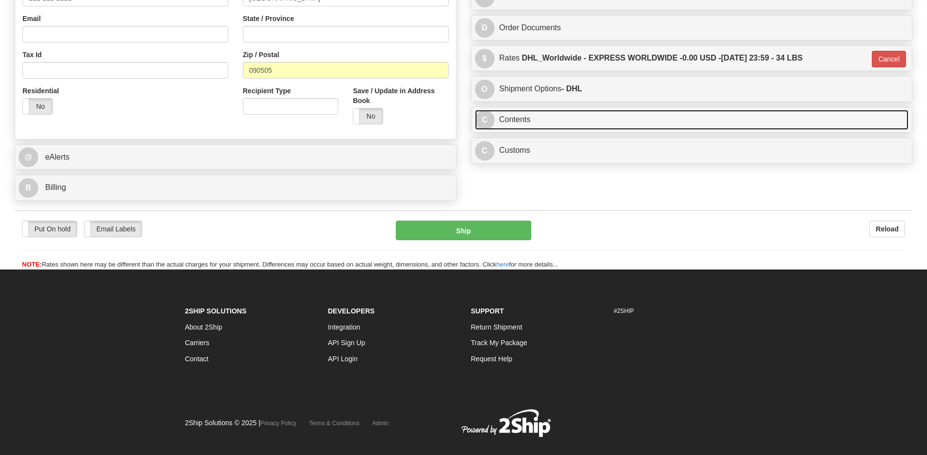
click at [548, 129] on link "C Contents" at bounding box center [692, 120] width 434 height 20
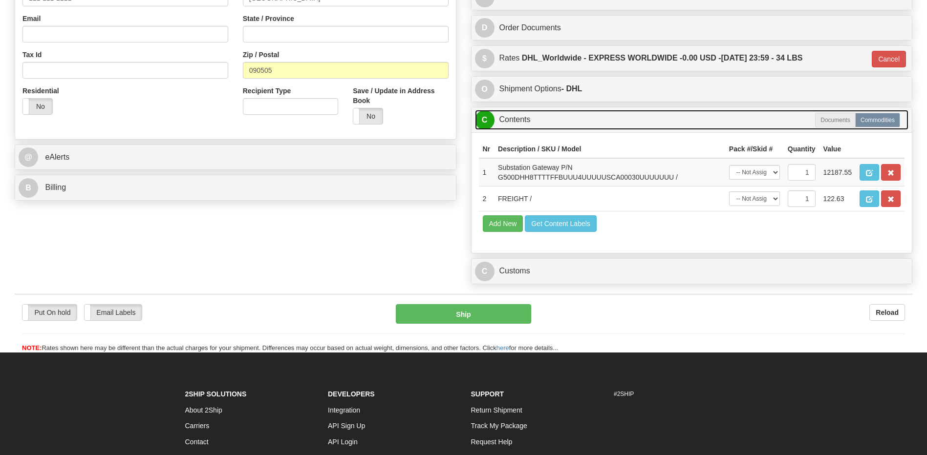
click at [548, 129] on link "C Contents" at bounding box center [692, 120] width 434 height 20
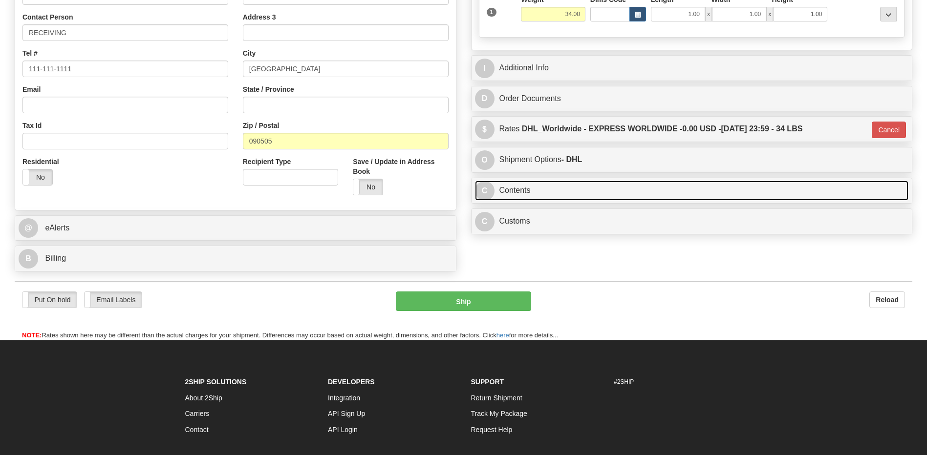
scroll to position [149, 0]
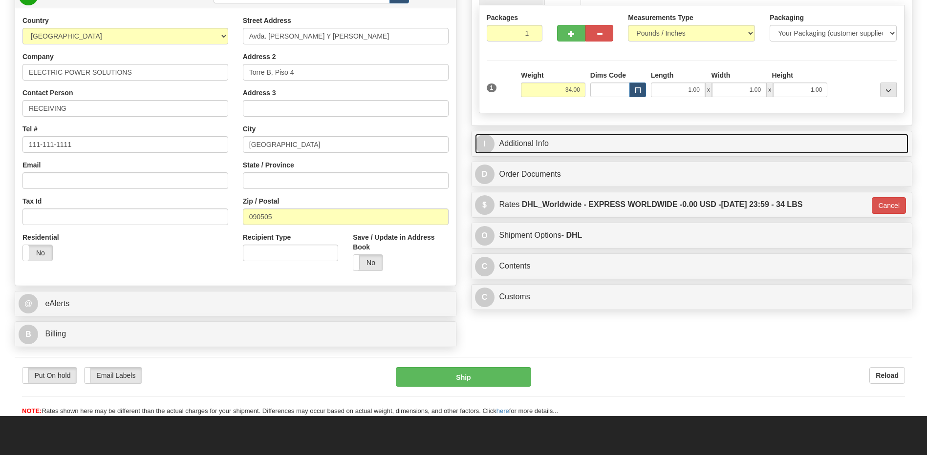
click at [553, 150] on link "I Additional Info" at bounding box center [692, 144] width 434 height 20
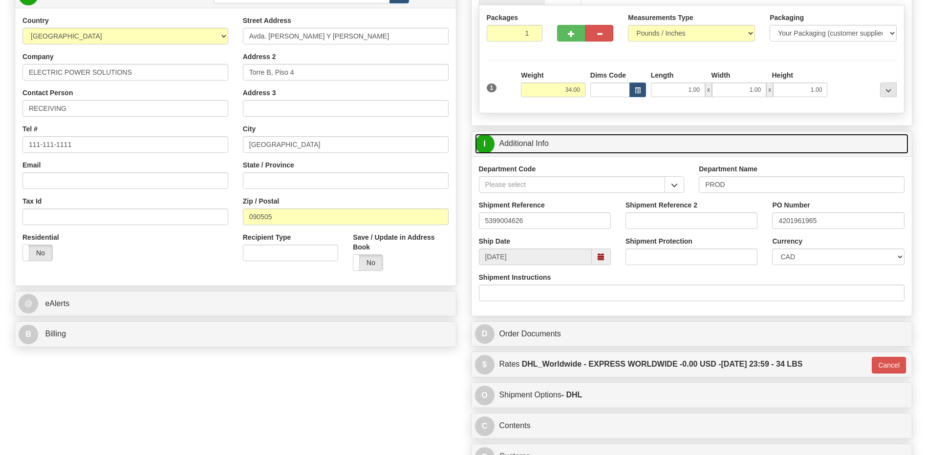
click at [553, 150] on link "I Additional Info" at bounding box center [692, 144] width 434 height 20
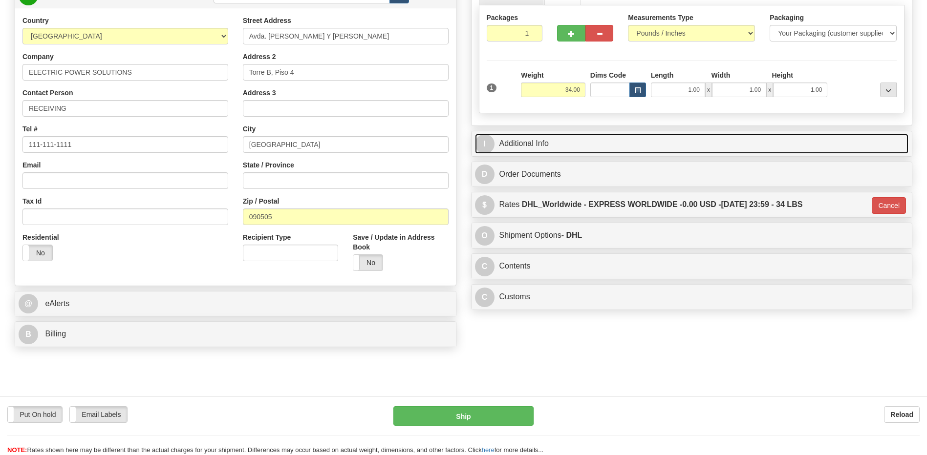
click at [553, 150] on link "I Additional Info" at bounding box center [692, 144] width 434 height 20
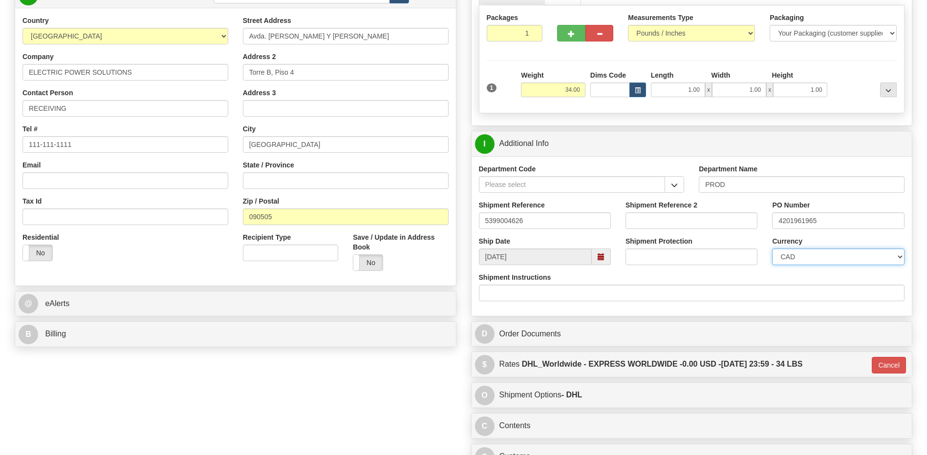
click at [822, 260] on select "CAD USD EUR ZAR [PERSON_NAME] ARN AUD AUS AWG BBD BFR BGN BHD BMD BND BRC BRL C…" at bounding box center [838, 257] width 132 height 17
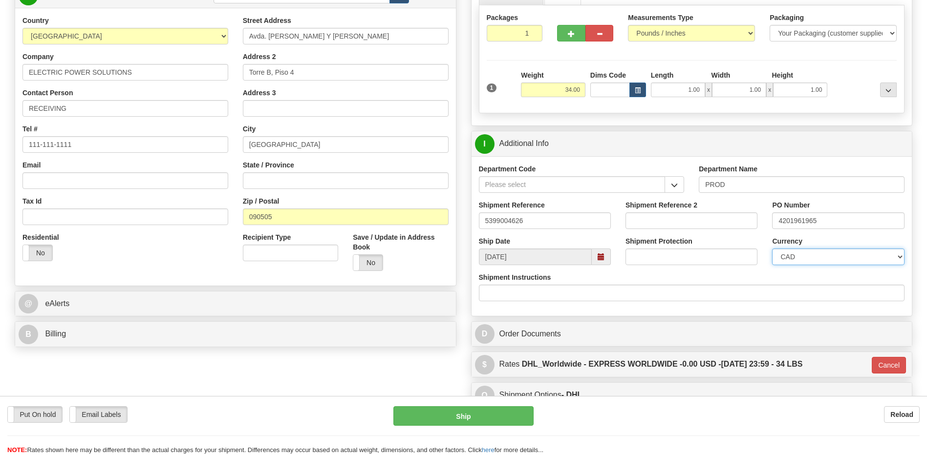
select select "1"
click at [772, 249] on select "CAD USD EUR ZAR [PERSON_NAME] ARN AUD AUS AWG BBD BFR BGN BHD BMD BND BRC BRL C…" at bounding box center [838, 257] width 132 height 17
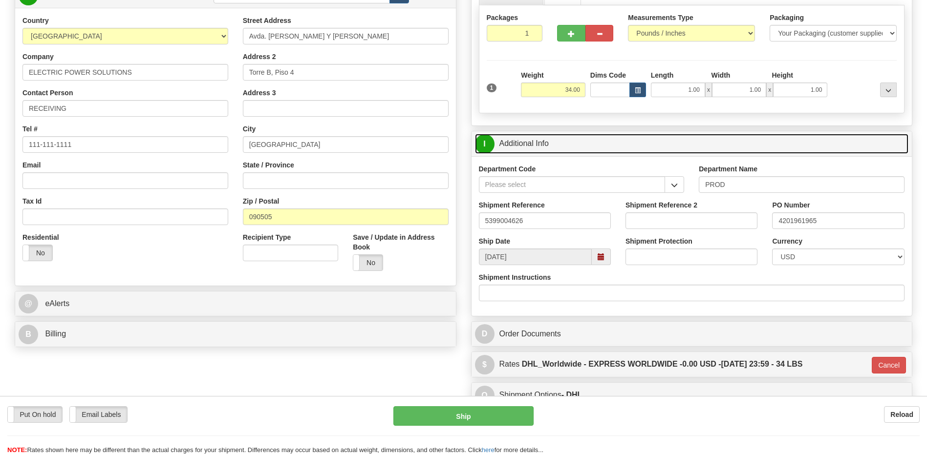
click at [573, 143] on link "I Additional Info" at bounding box center [692, 144] width 434 height 20
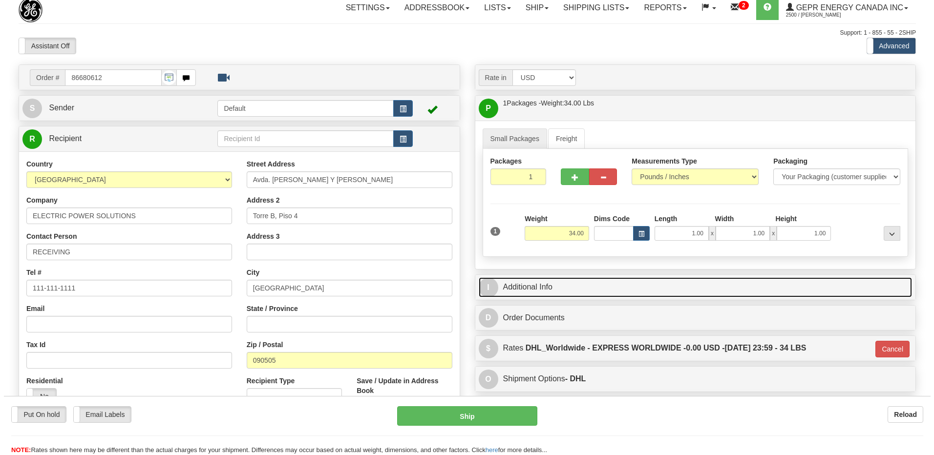
scroll to position [2, 0]
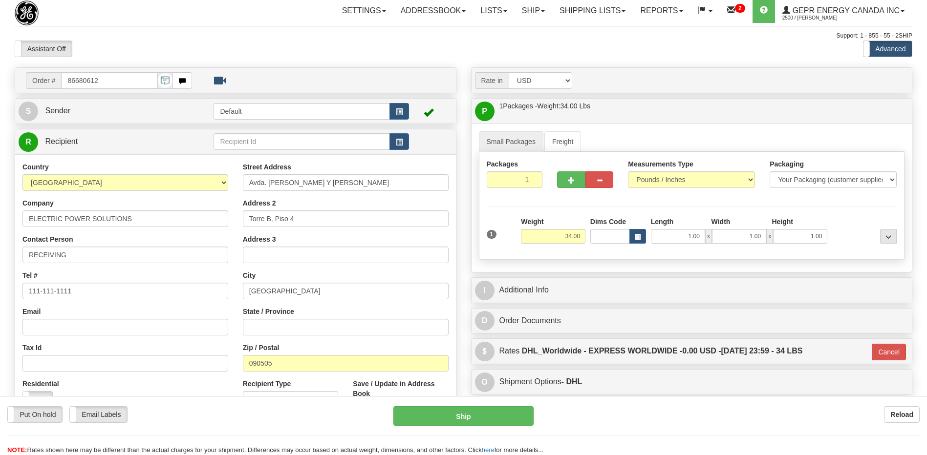
click at [439, 427] on div "Put On hold Put On hold Email Labels Email Labels Edit Reload Ship" at bounding box center [463, 431] width 927 height 49
click at [439, 419] on button "Ship" at bounding box center [463, 417] width 140 height 20
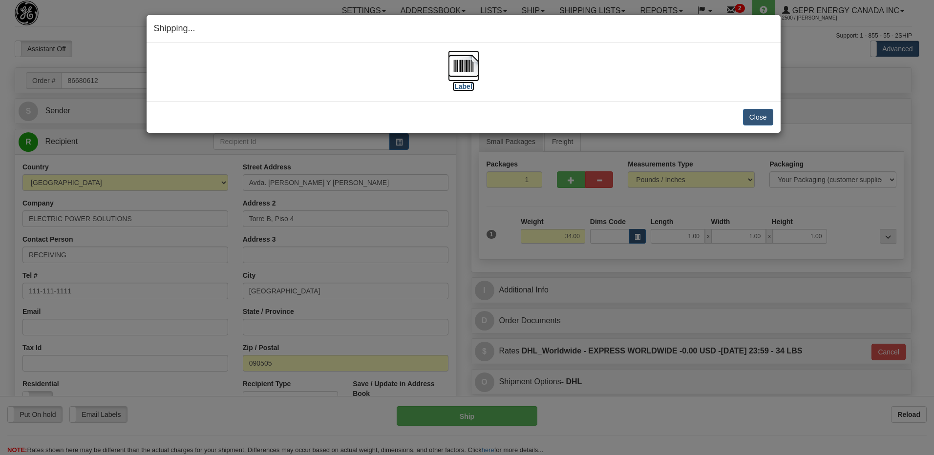
click at [455, 64] on img at bounding box center [463, 65] width 31 height 31
